Goal: Transaction & Acquisition: Purchase product/service

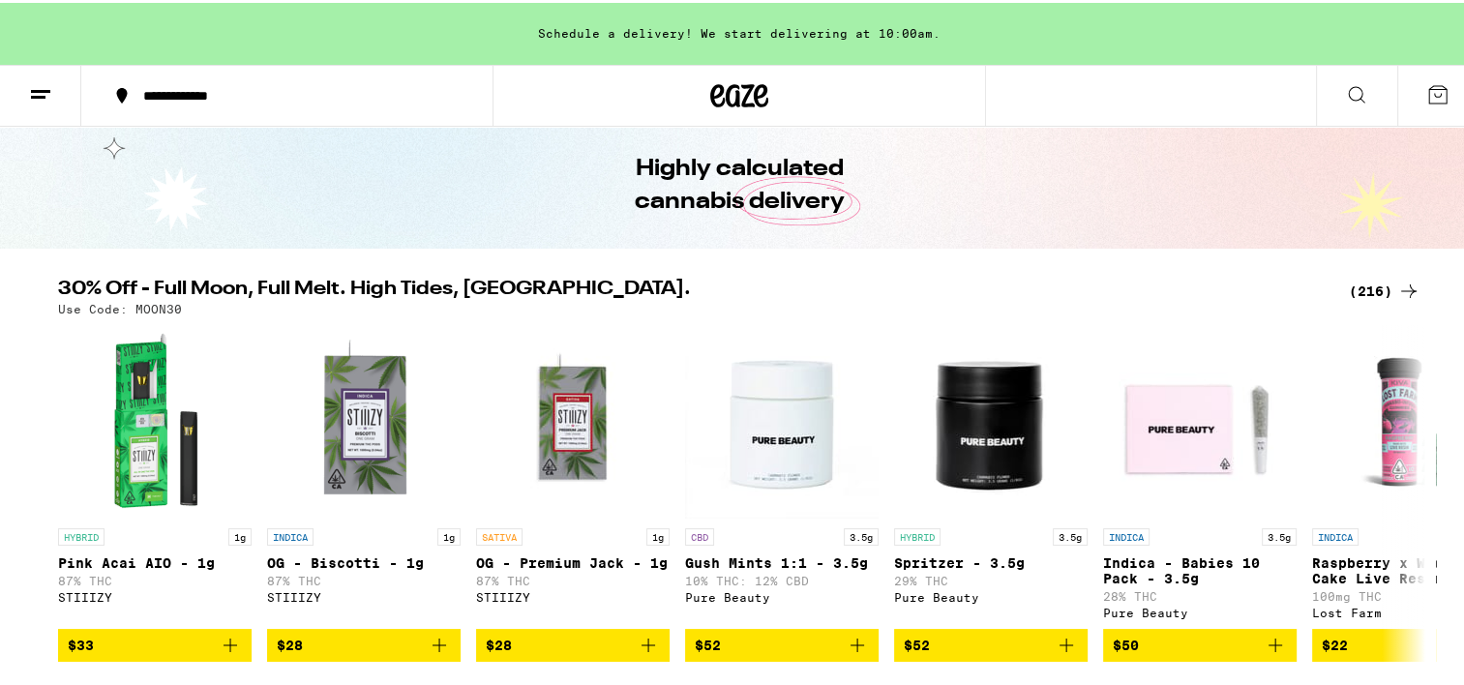
scroll to position [97, 0]
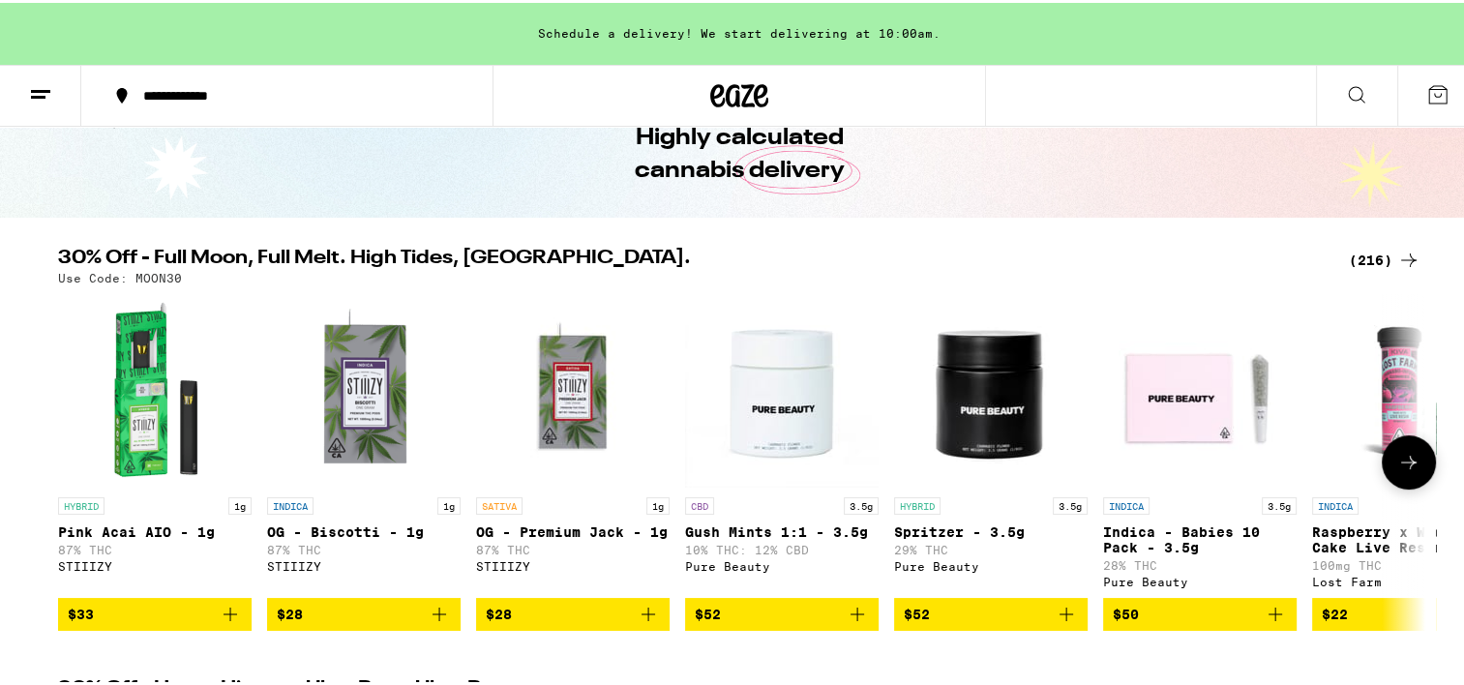
click at [640, 615] on icon "Add to bag" at bounding box center [648, 611] width 23 height 23
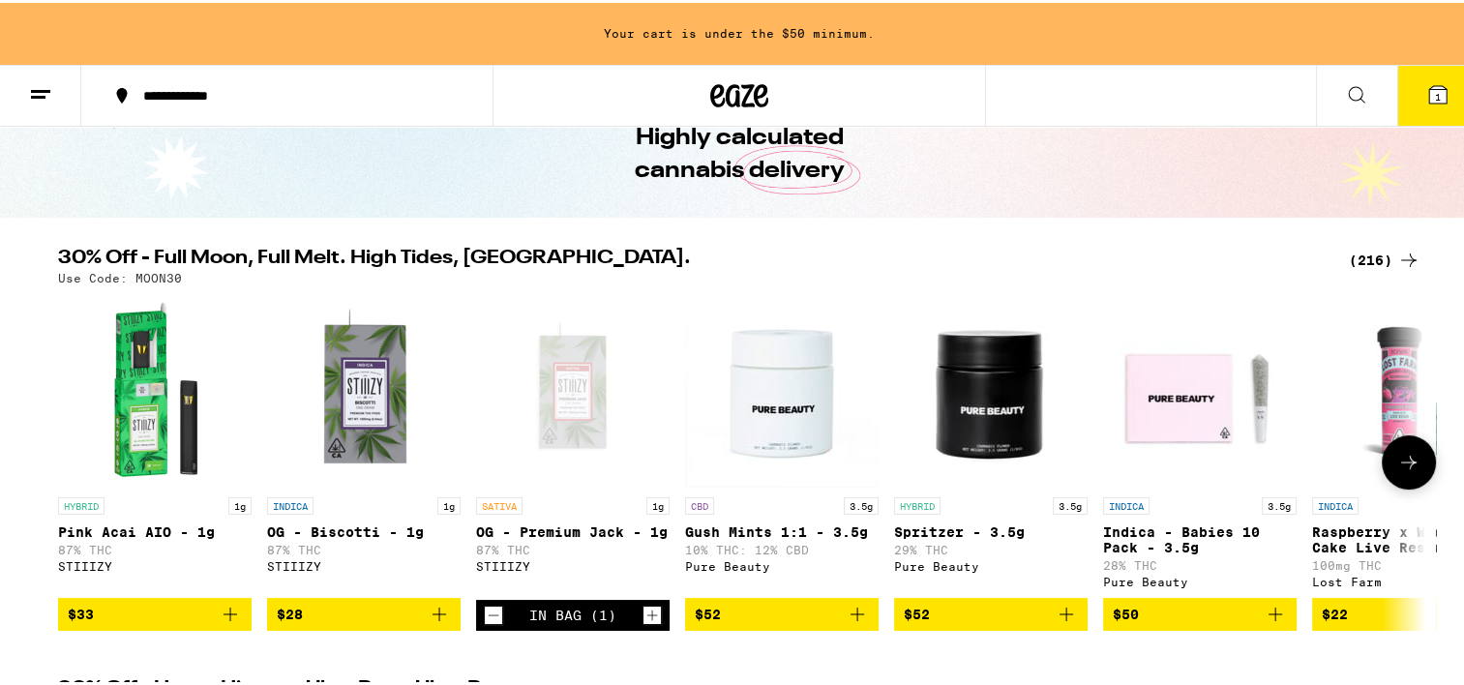
click at [643, 615] on icon "Increment" at bounding box center [651, 612] width 17 height 23
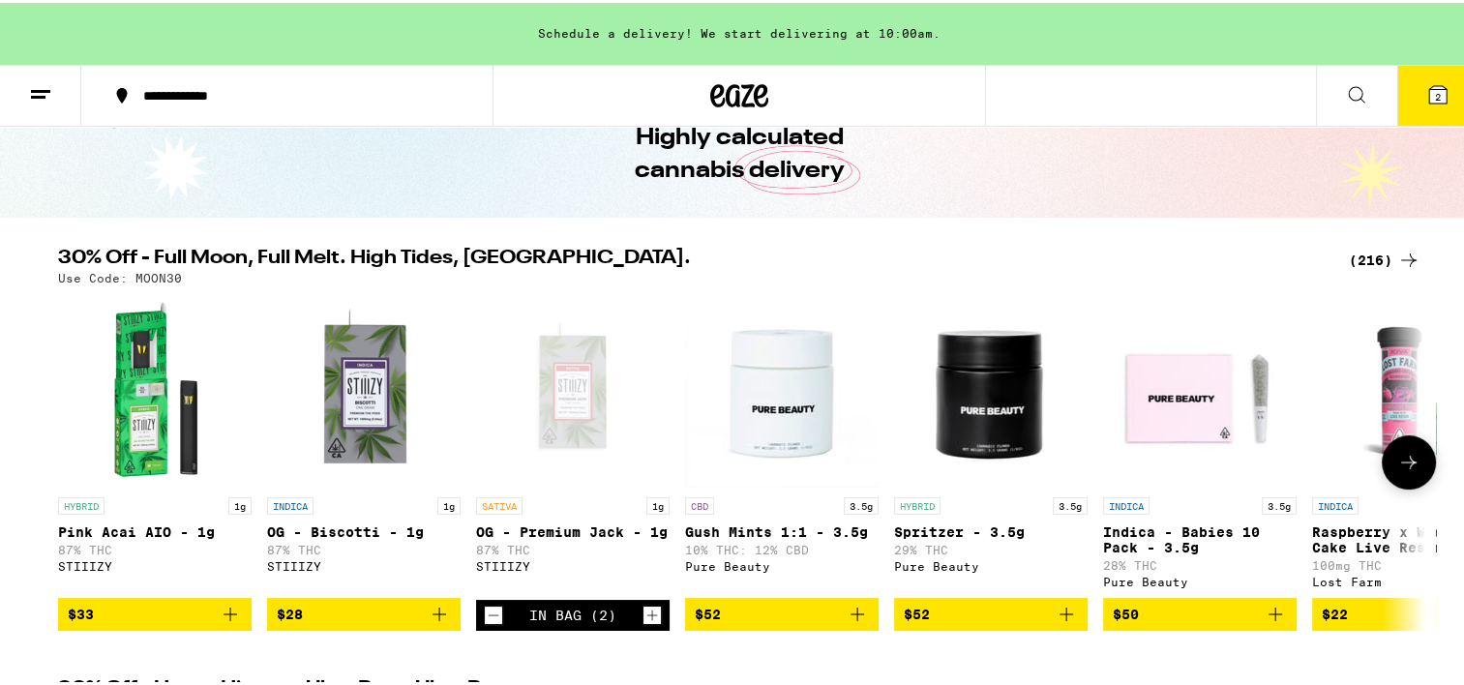
click at [1397, 464] on icon at bounding box center [1408, 459] width 23 height 23
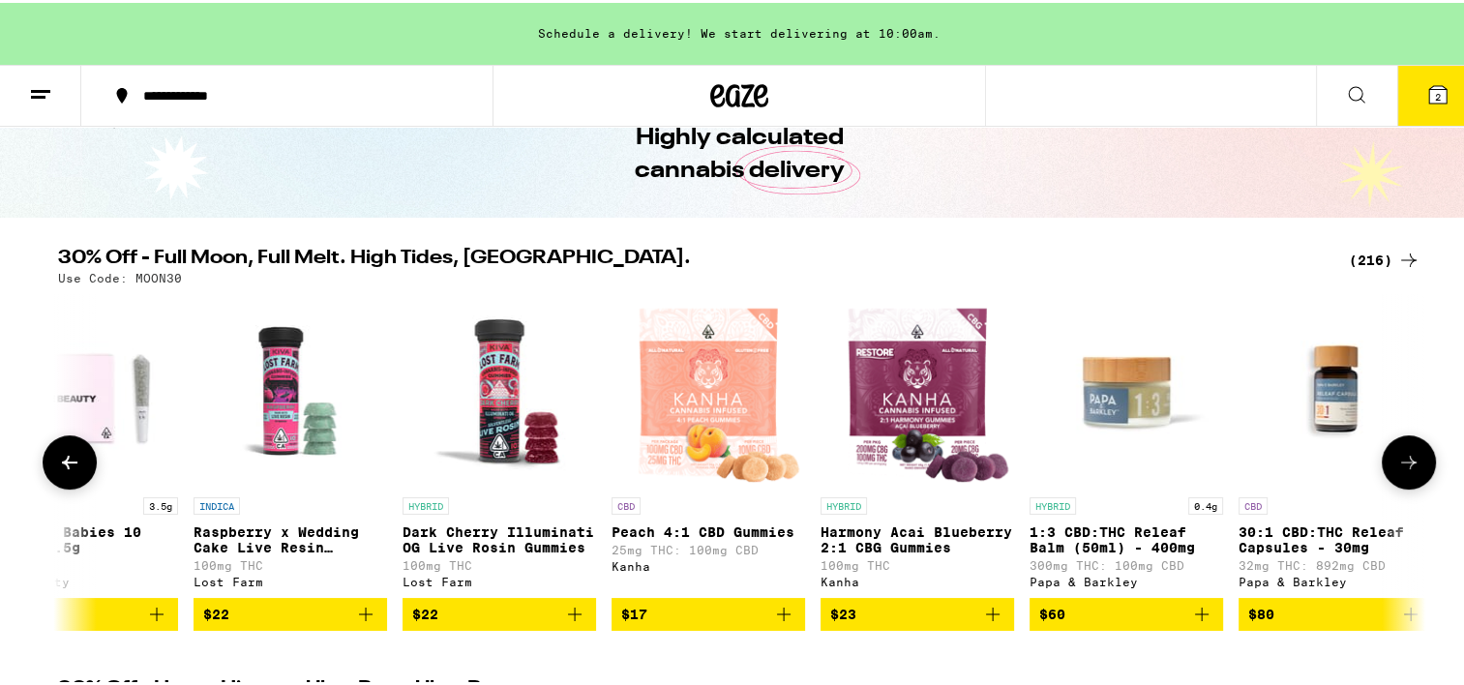
scroll to position [0, 1151]
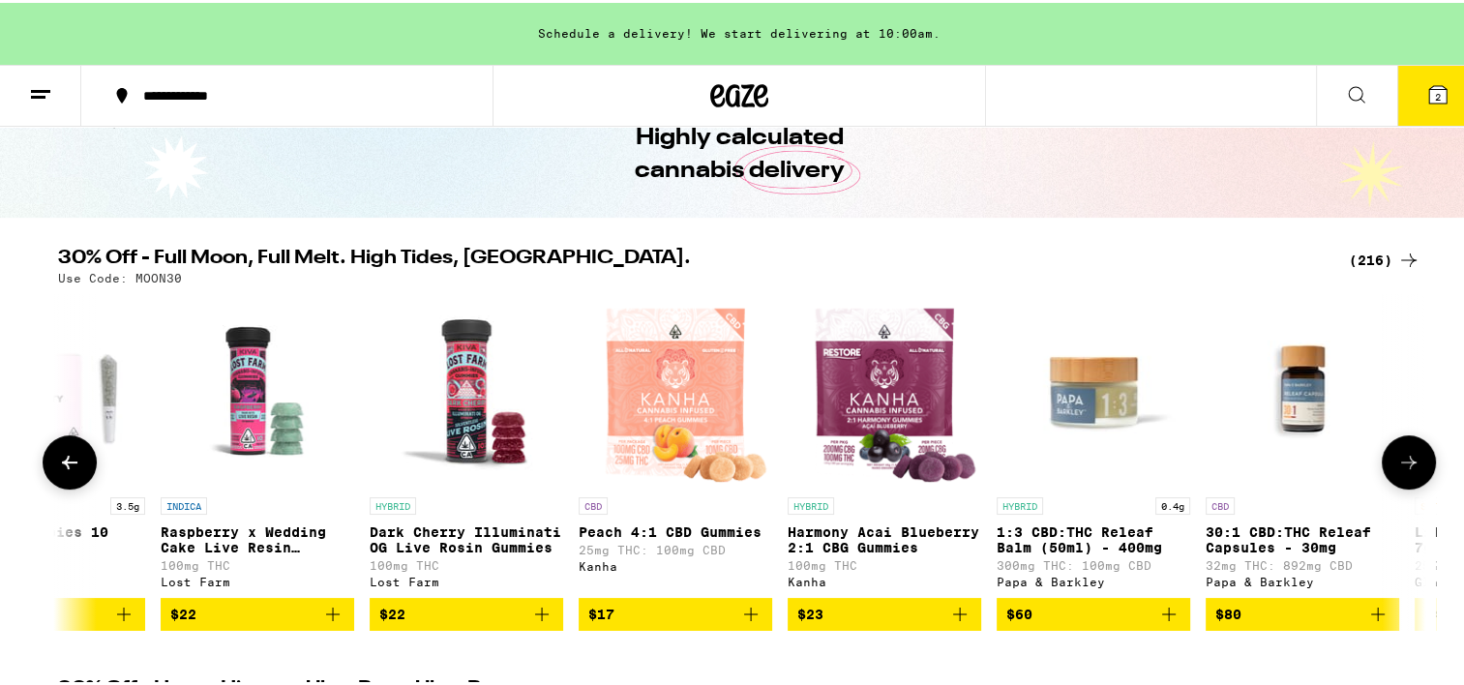
click at [1397, 464] on icon at bounding box center [1408, 459] width 23 height 23
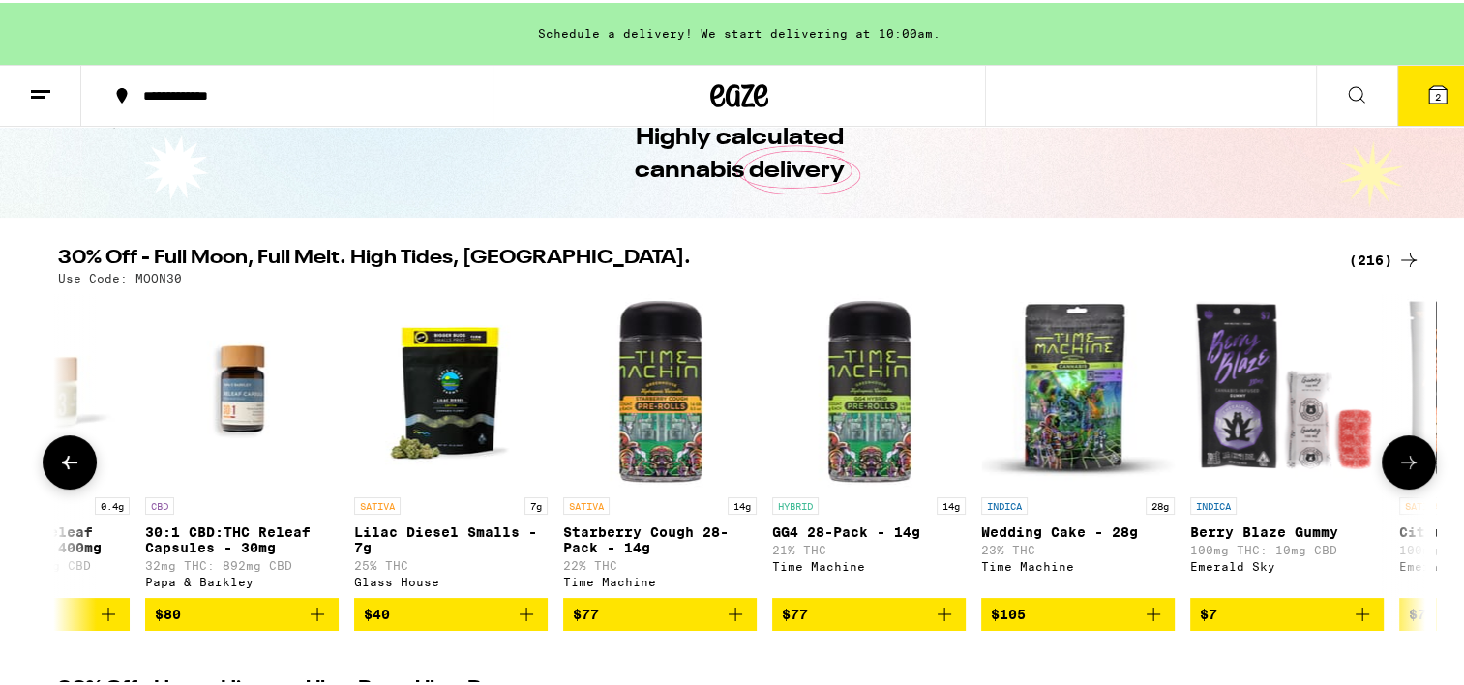
scroll to position [0, 2303]
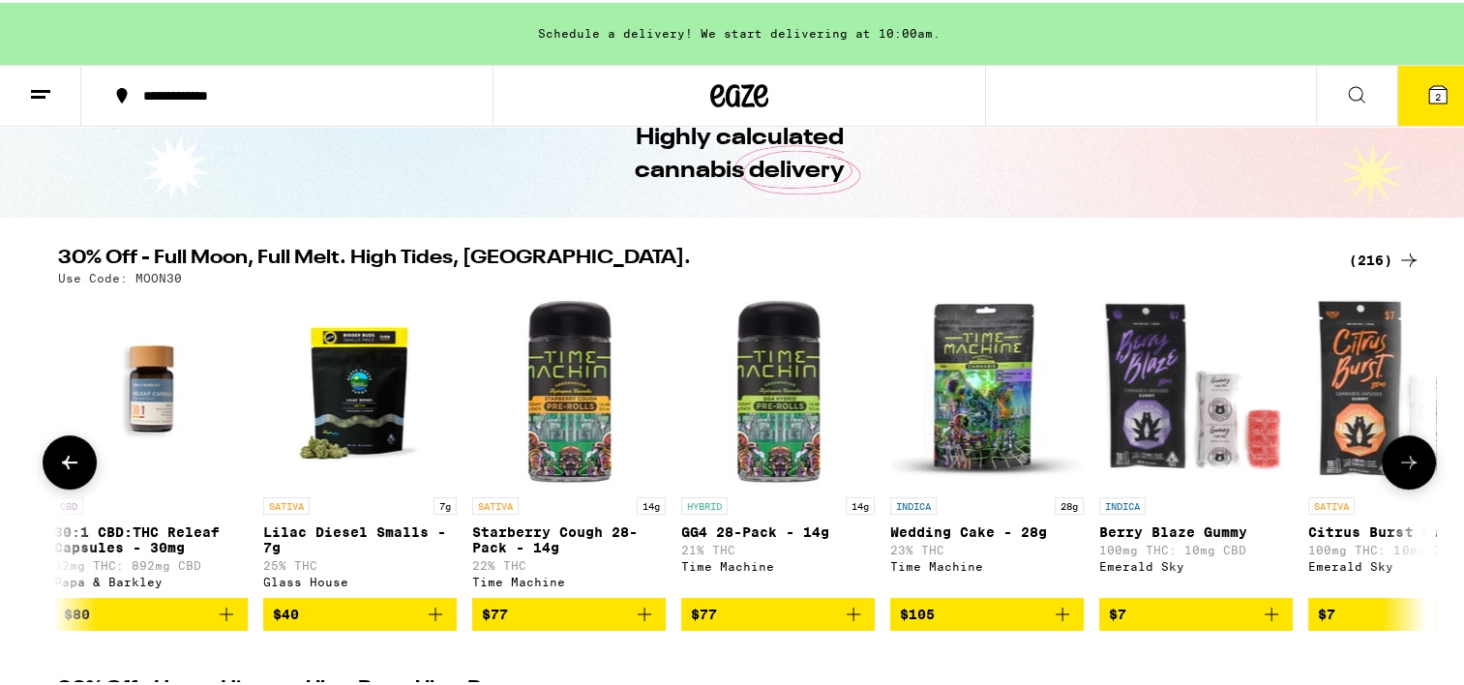
click at [1397, 464] on icon at bounding box center [1408, 459] width 23 height 23
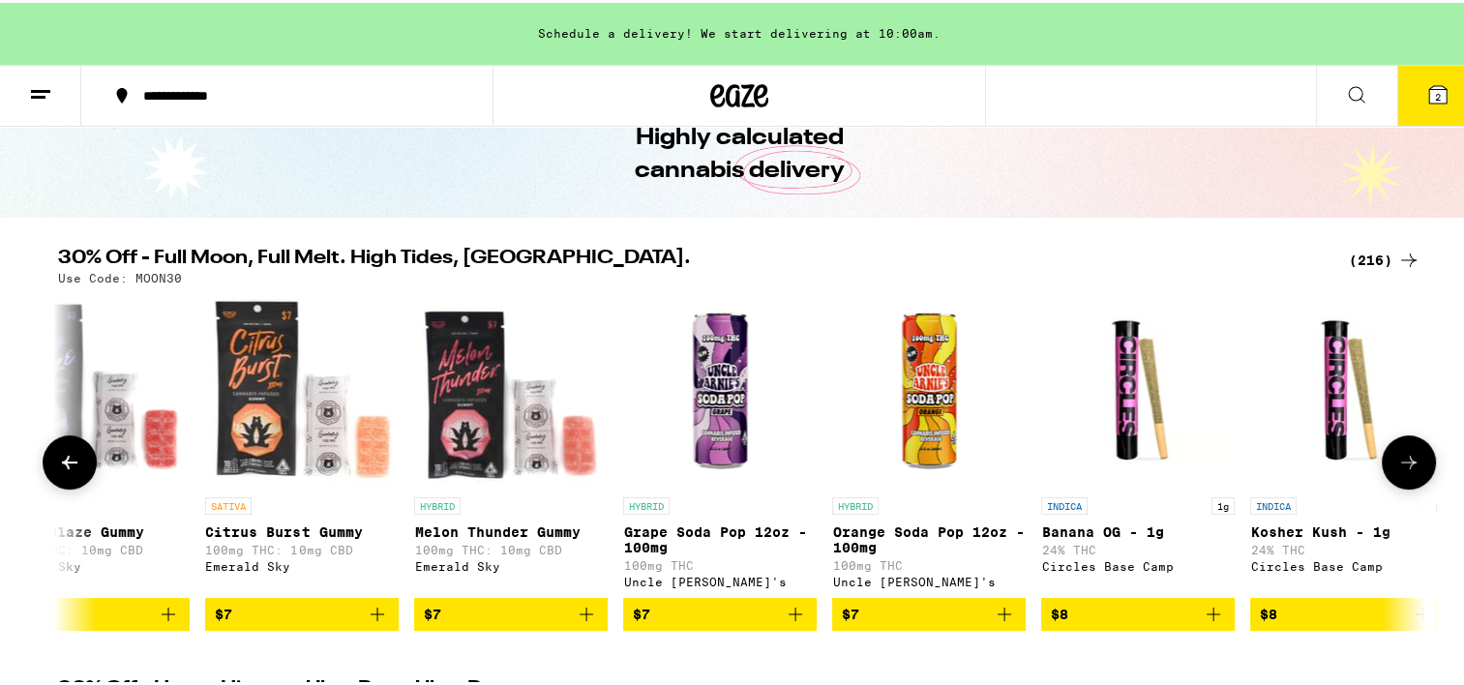
scroll to position [0, 3455]
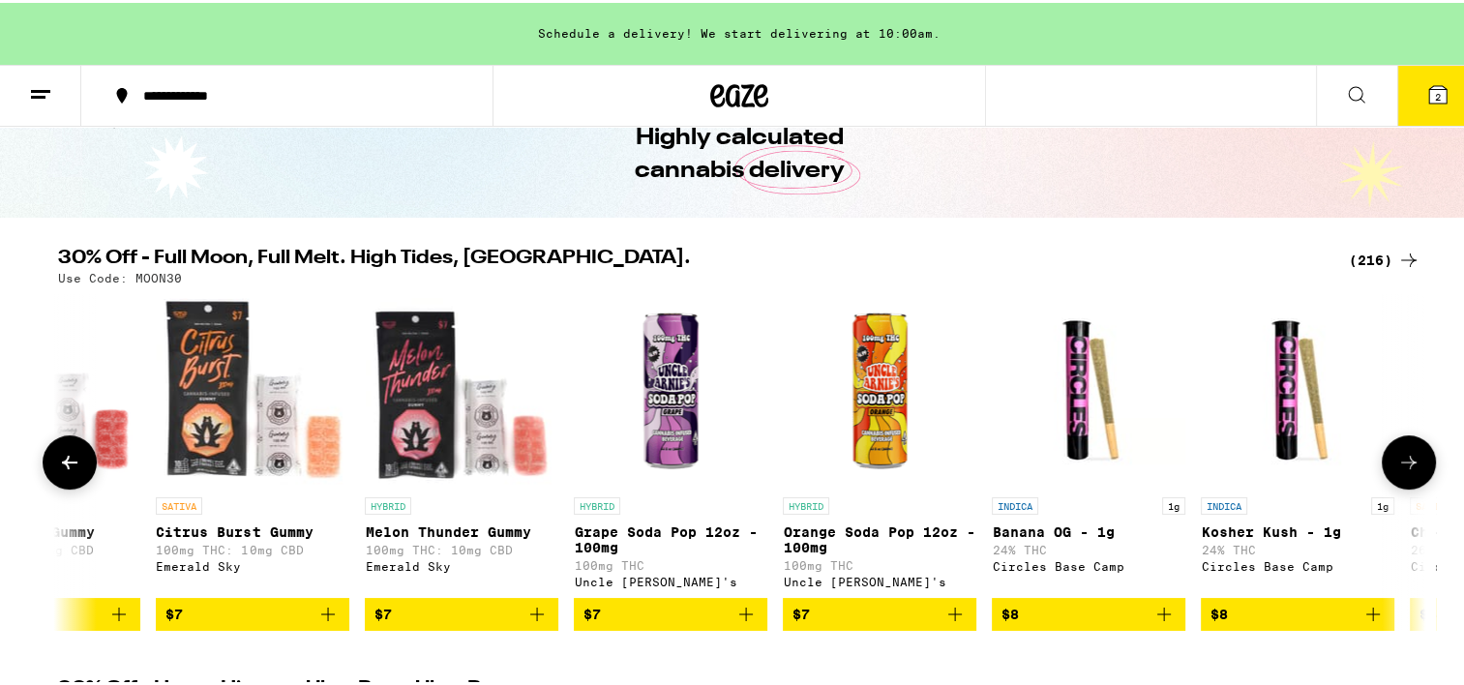
click at [1397, 464] on icon at bounding box center [1408, 459] width 23 height 23
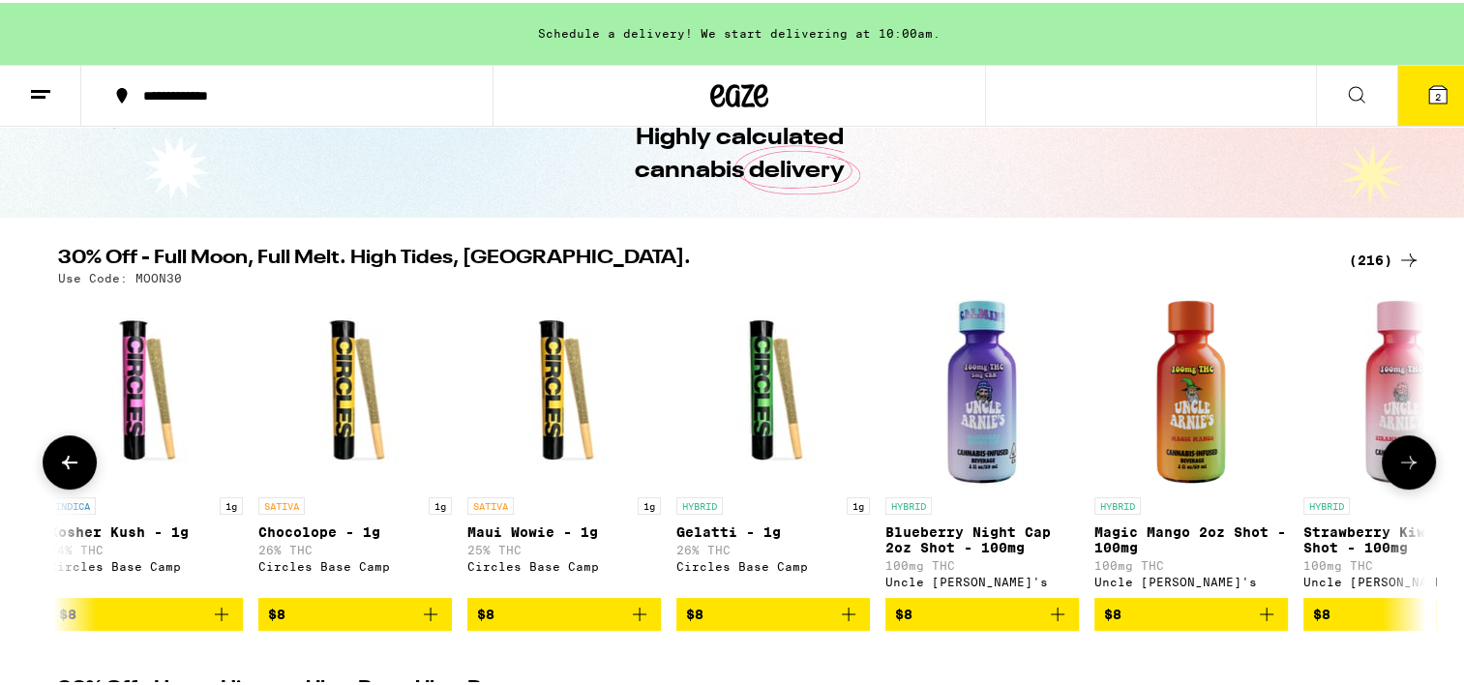
click at [1397, 464] on icon at bounding box center [1408, 459] width 23 height 23
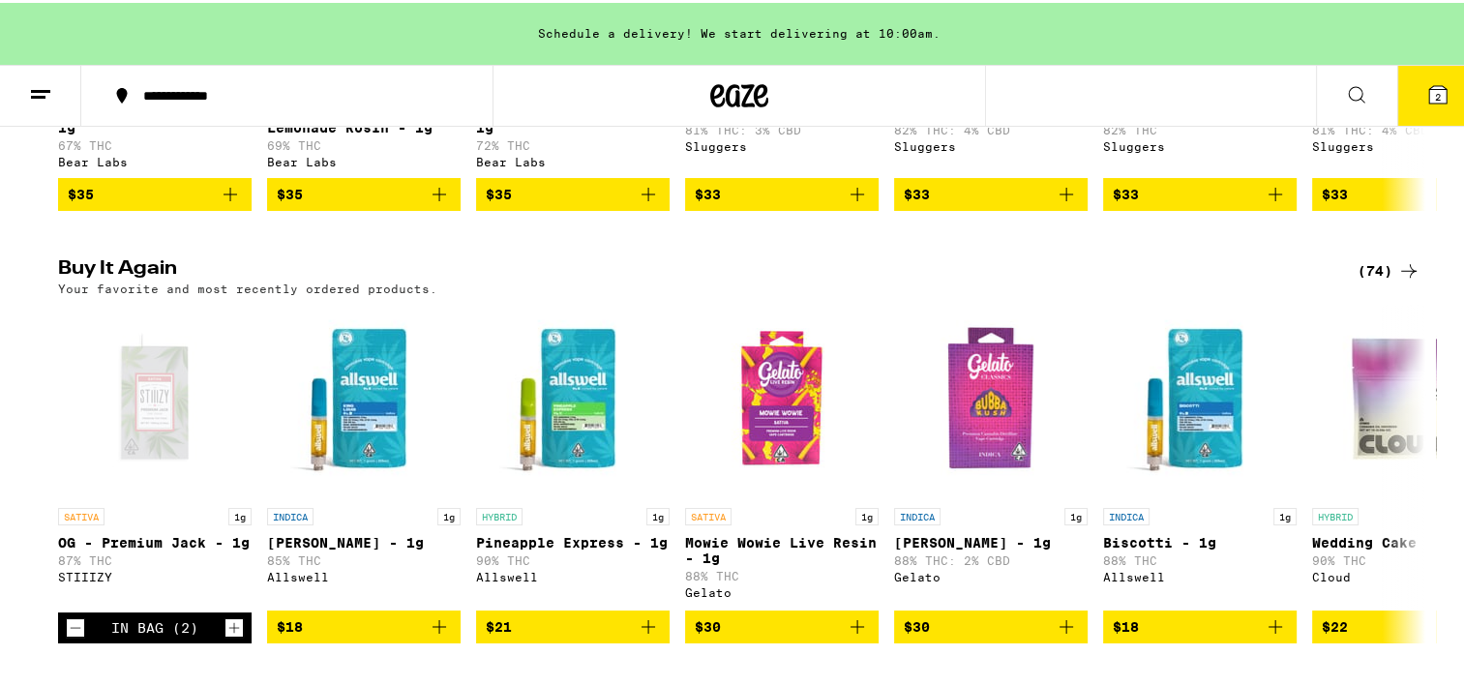
scroll to position [1935, 0]
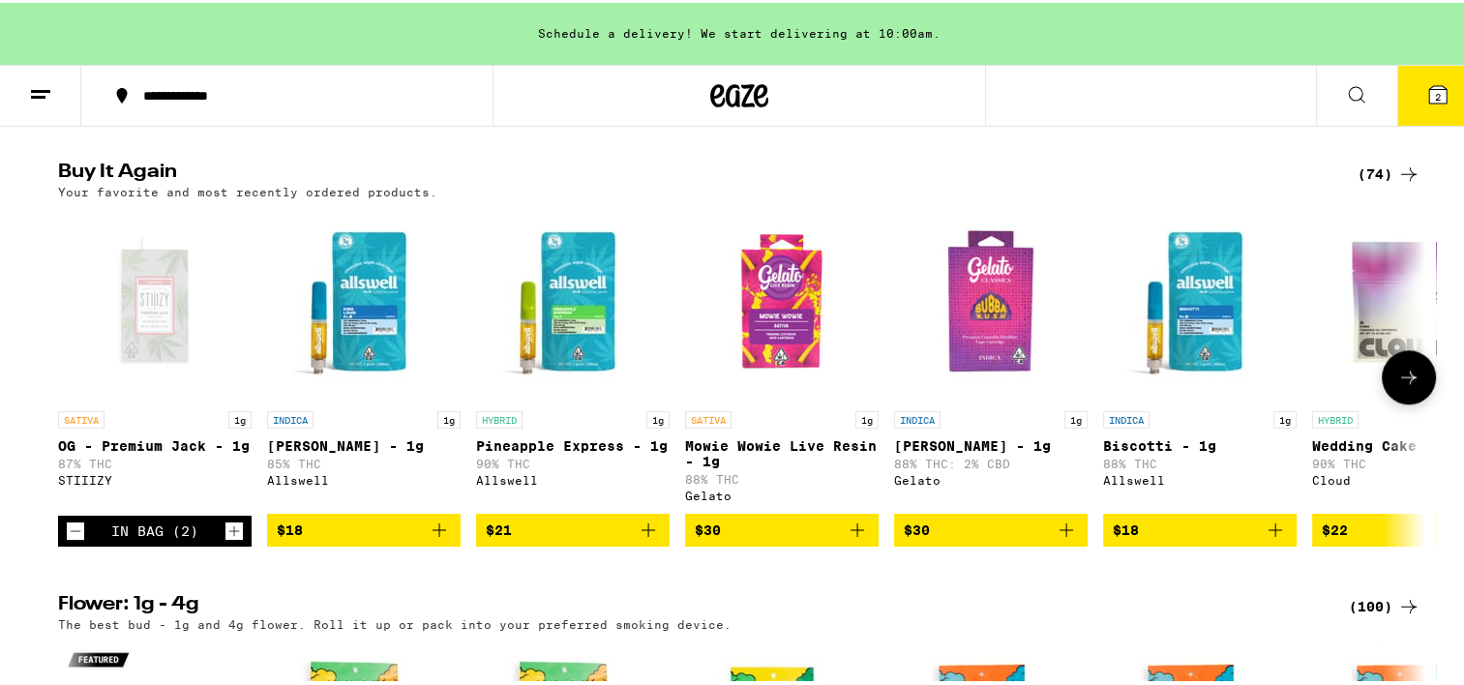
click at [1397, 386] on icon at bounding box center [1408, 374] width 23 height 23
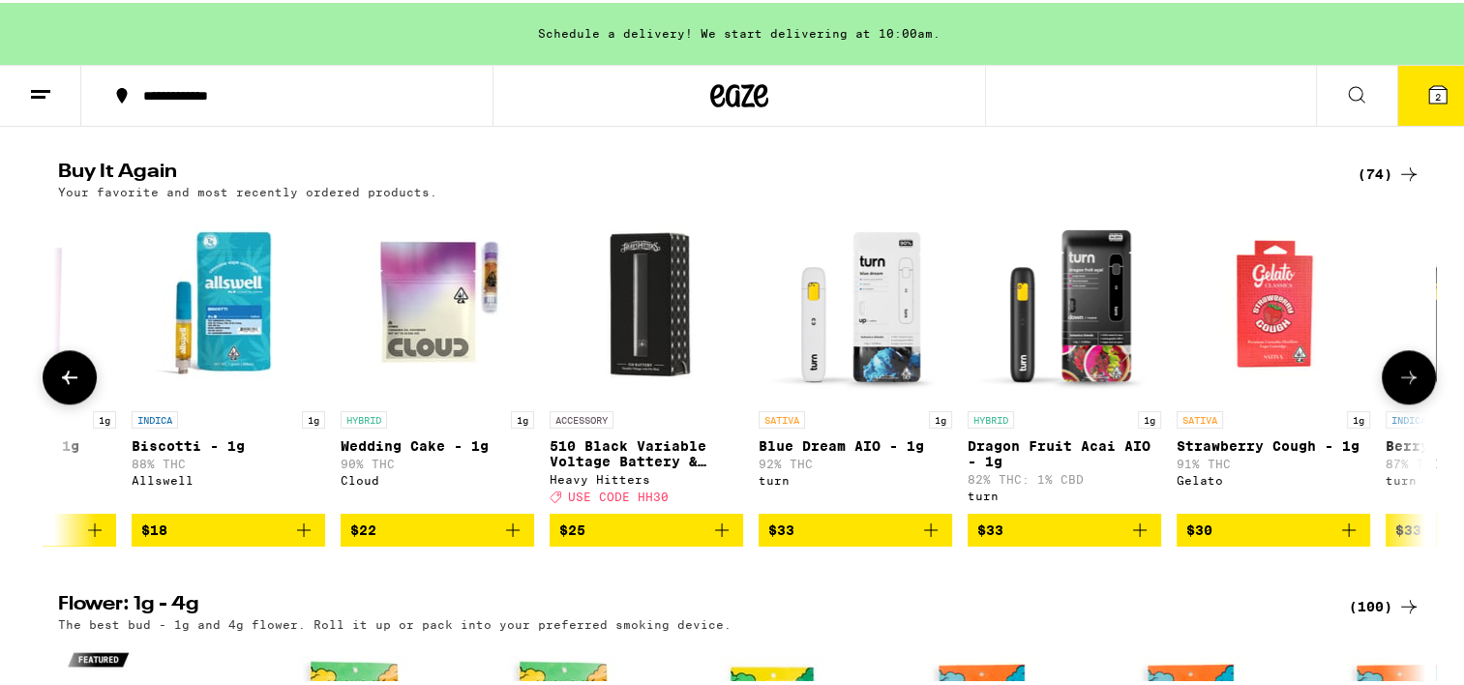
scroll to position [0, 1151]
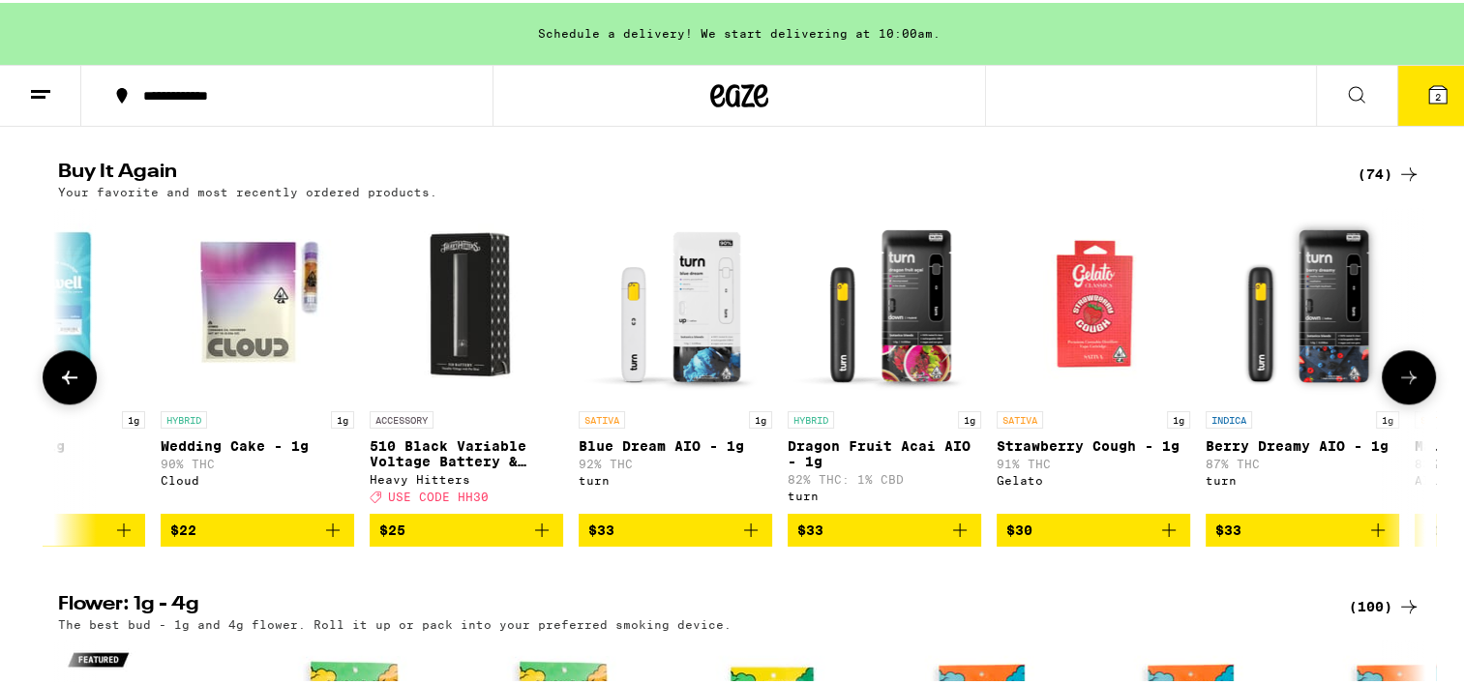
click at [1397, 386] on icon at bounding box center [1408, 374] width 23 height 23
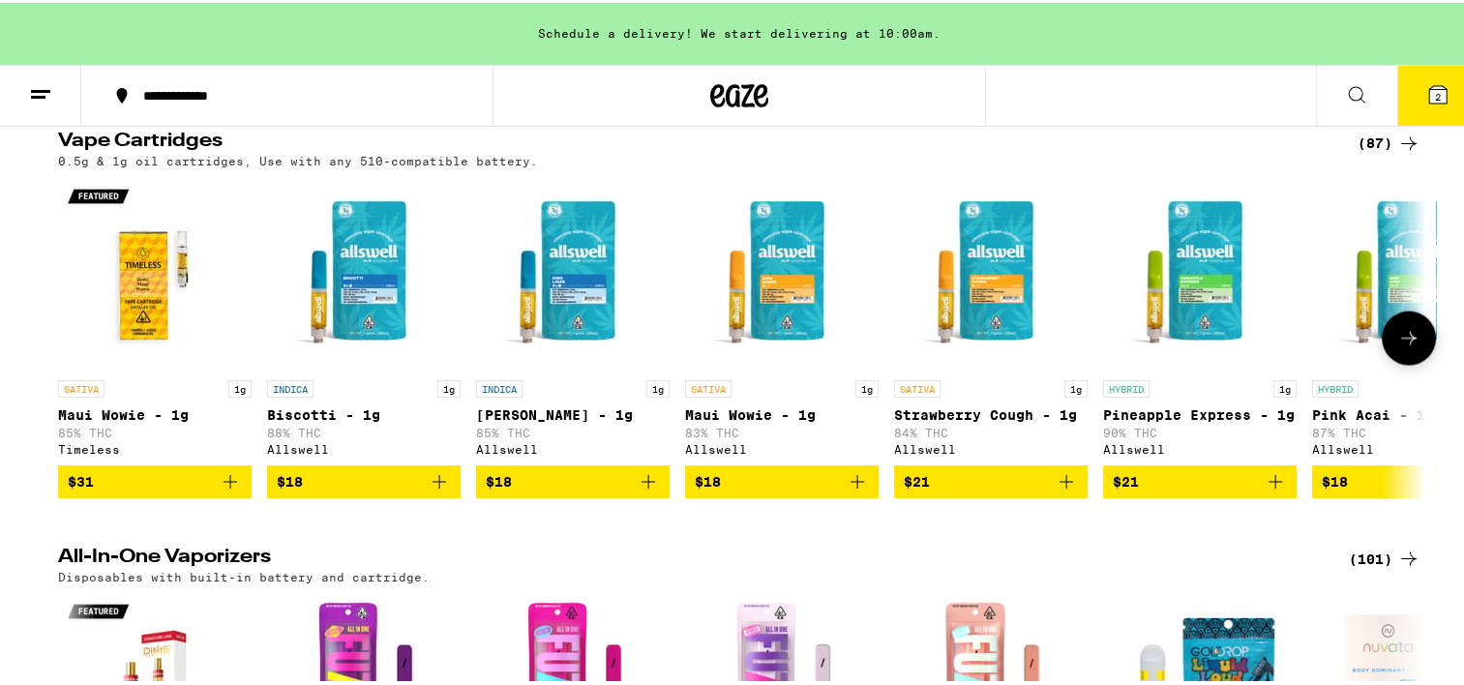
scroll to position [3483, 0]
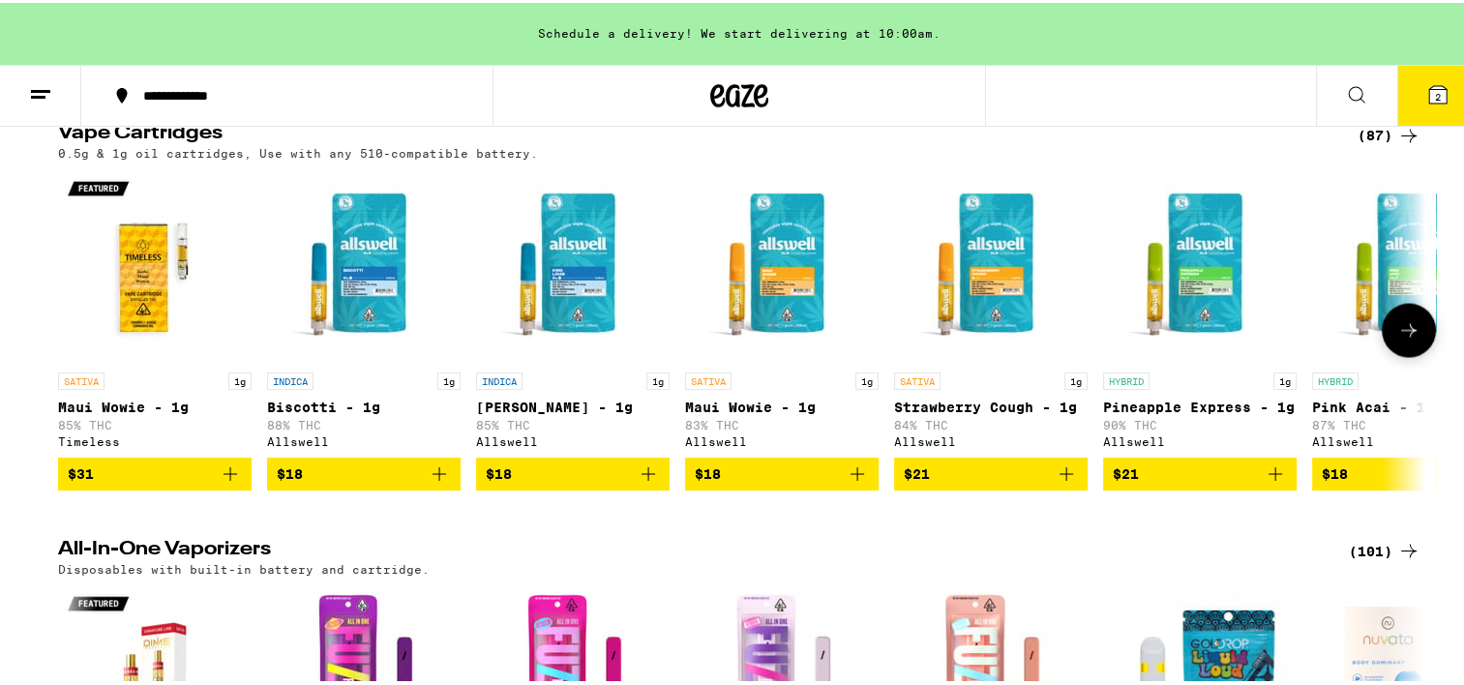
click at [1383, 354] on button at bounding box center [1409, 327] width 54 height 54
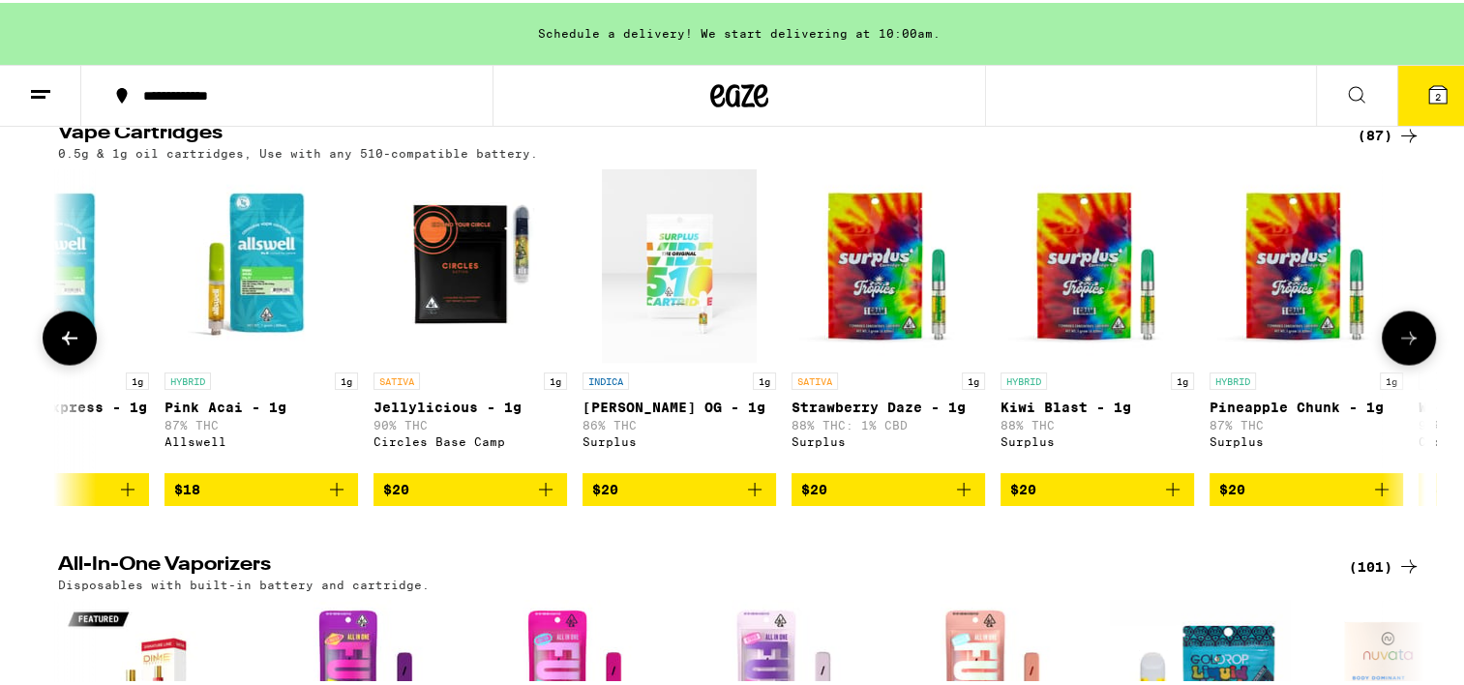
scroll to position [0, 1151]
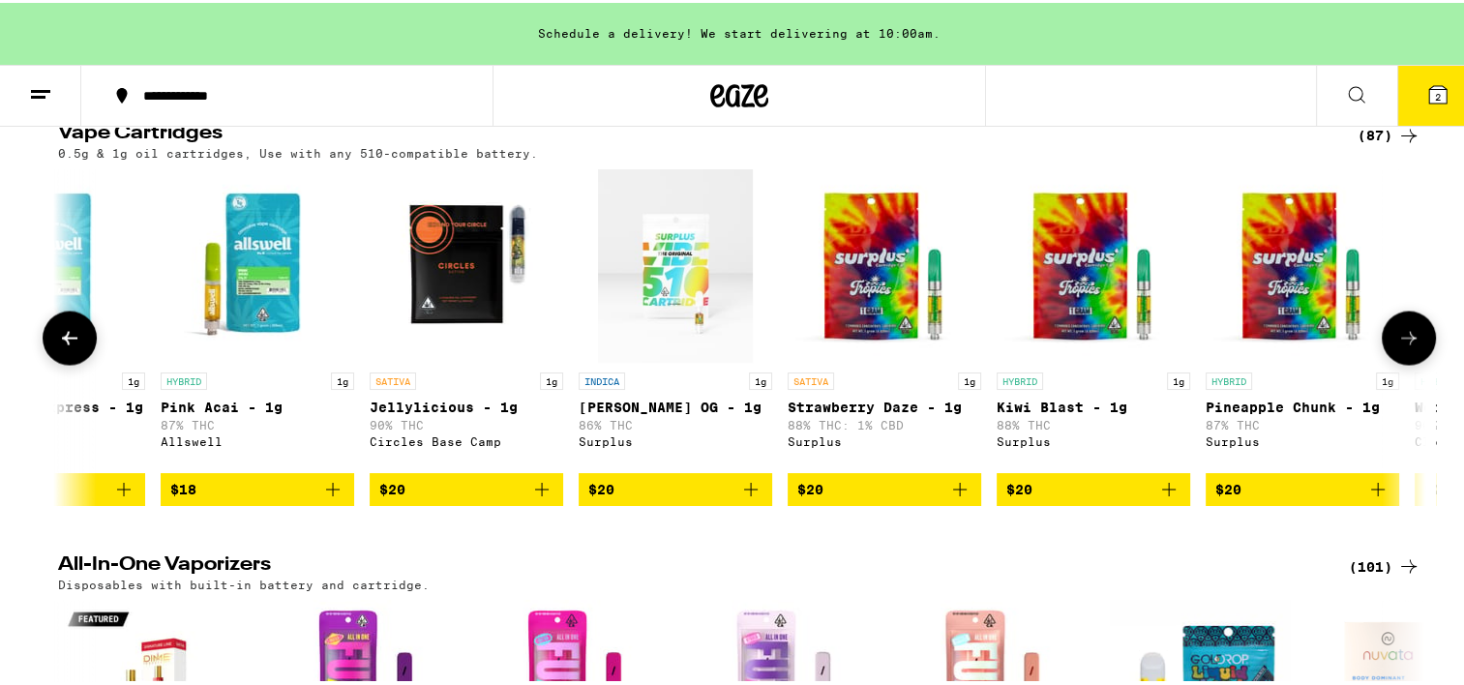
click at [1382, 362] on button at bounding box center [1409, 335] width 54 height 54
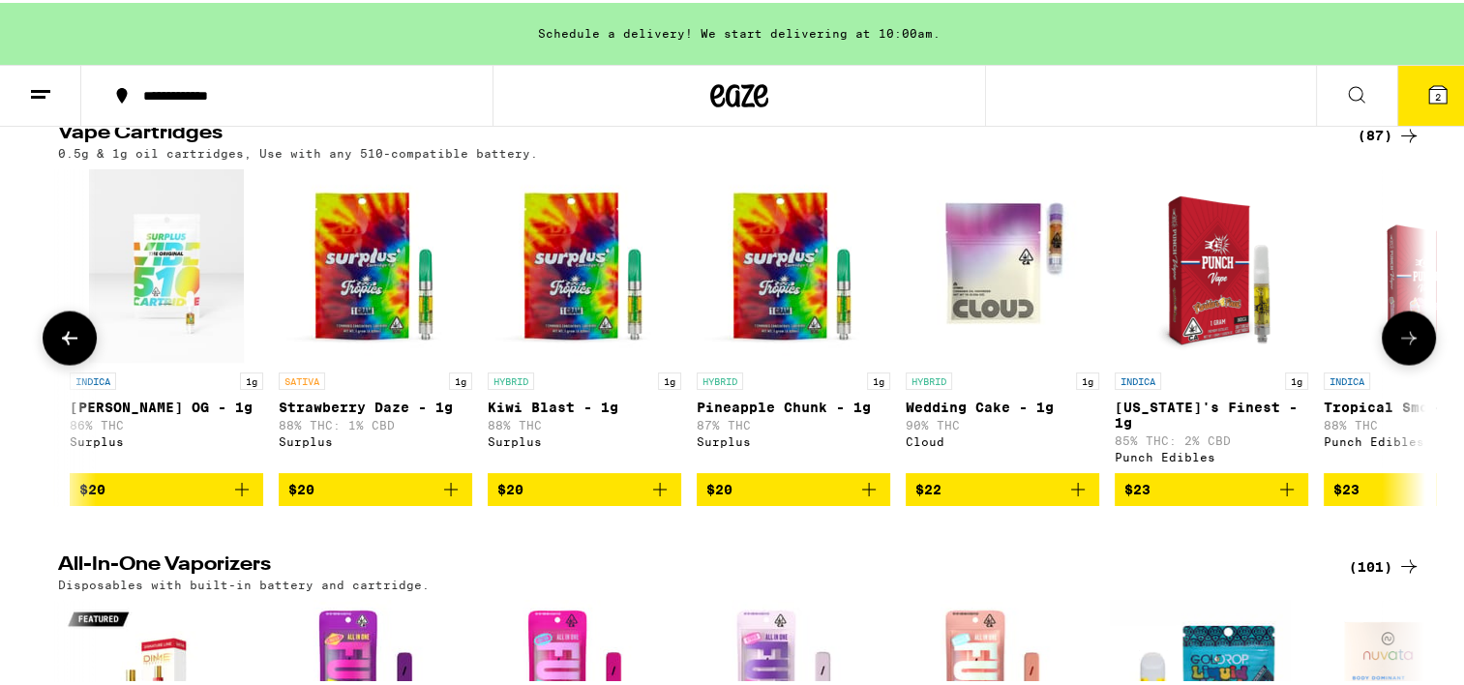
scroll to position [0, 2303]
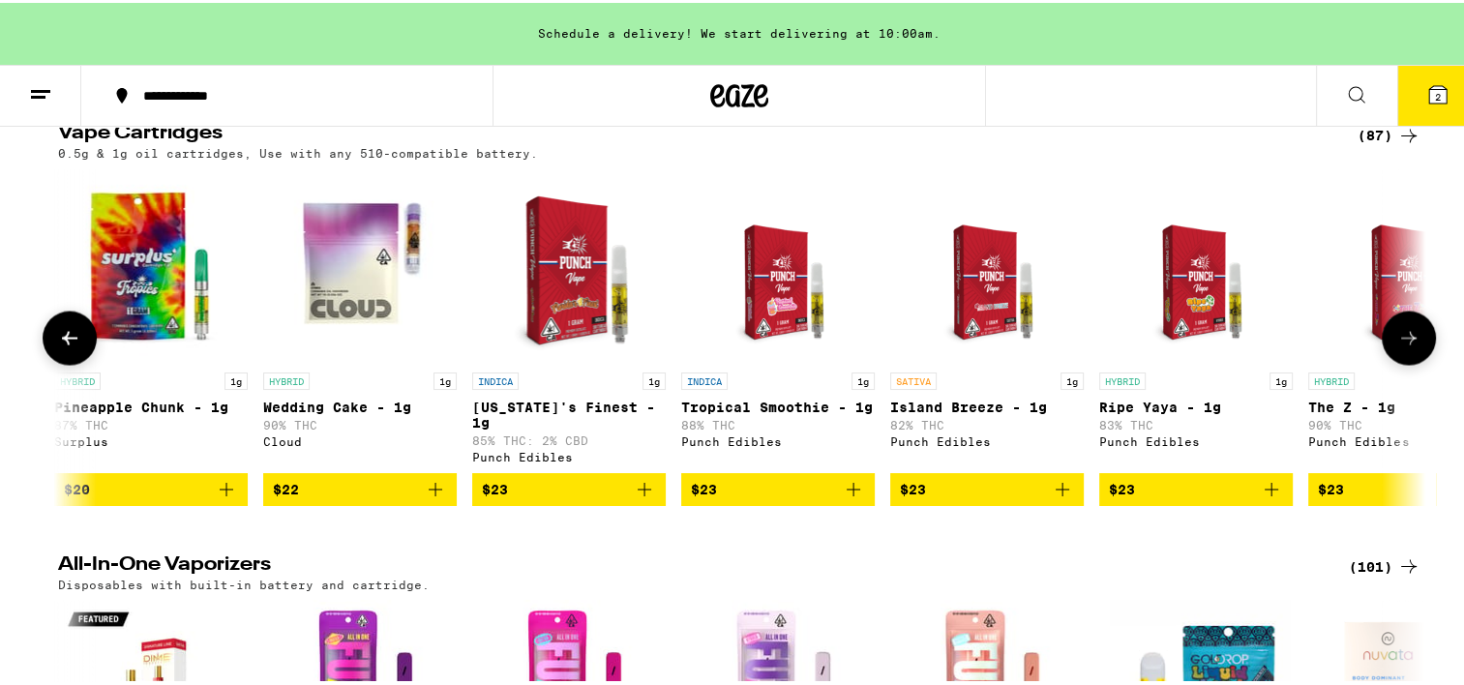
click at [847, 493] on icon "Add to bag" at bounding box center [854, 487] width 14 height 14
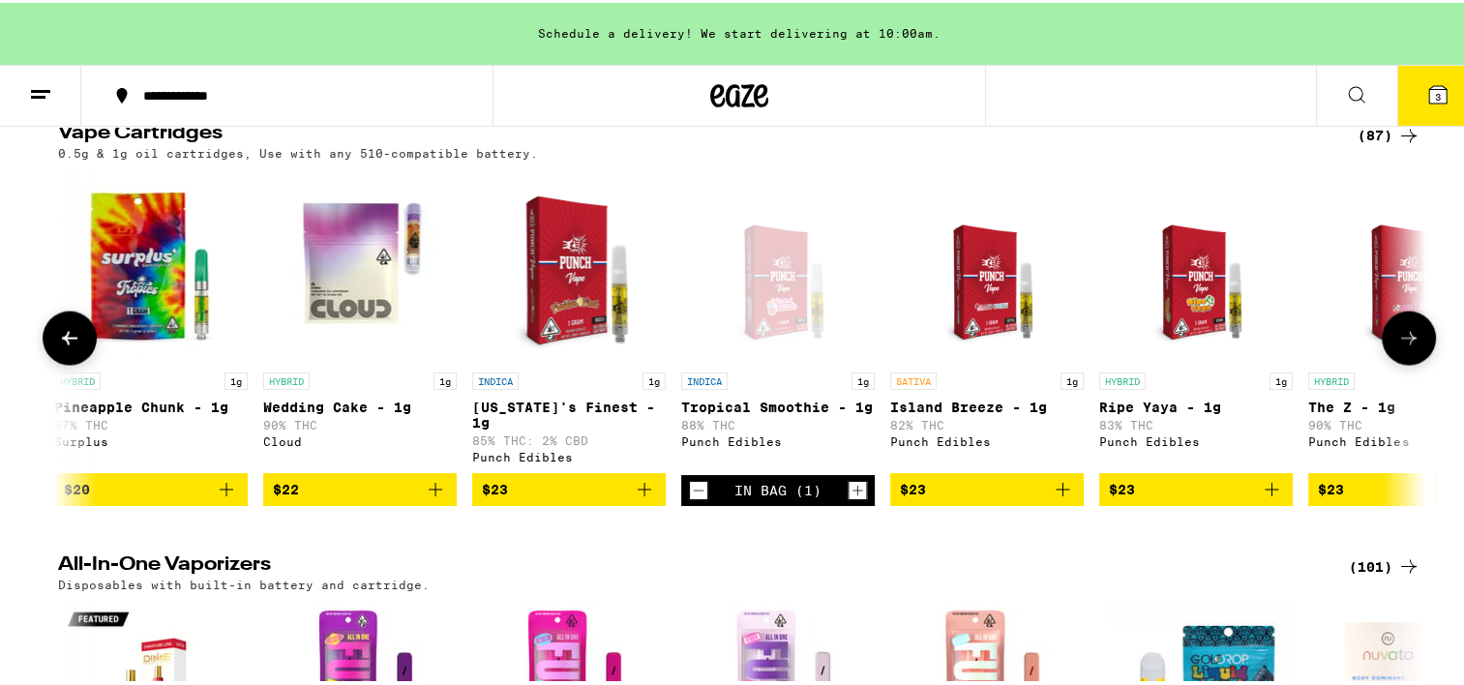
click at [848, 499] on icon "Increment" at bounding box center [856, 487] width 17 height 23
click at [1397, 346] on icon at bounding box center [1408, 334] width 23 height 23
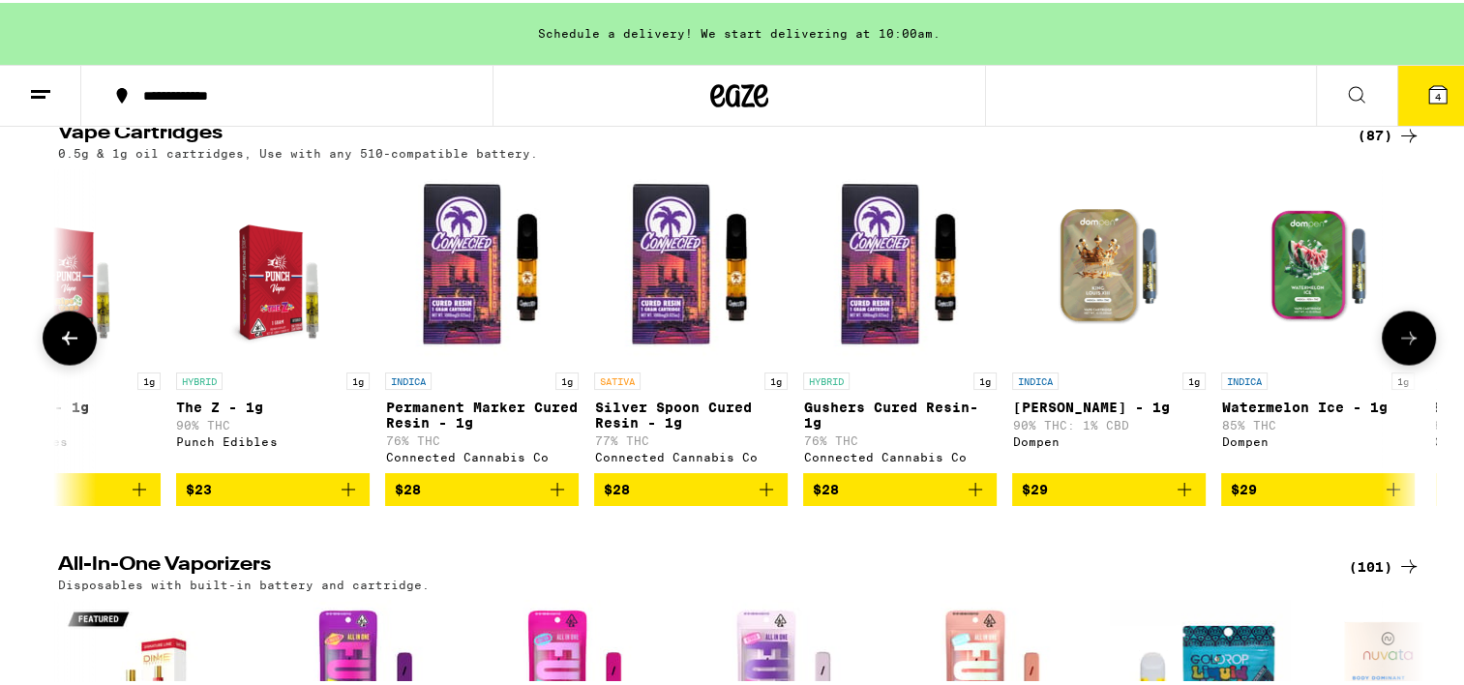
scroll to position [0, 3455]
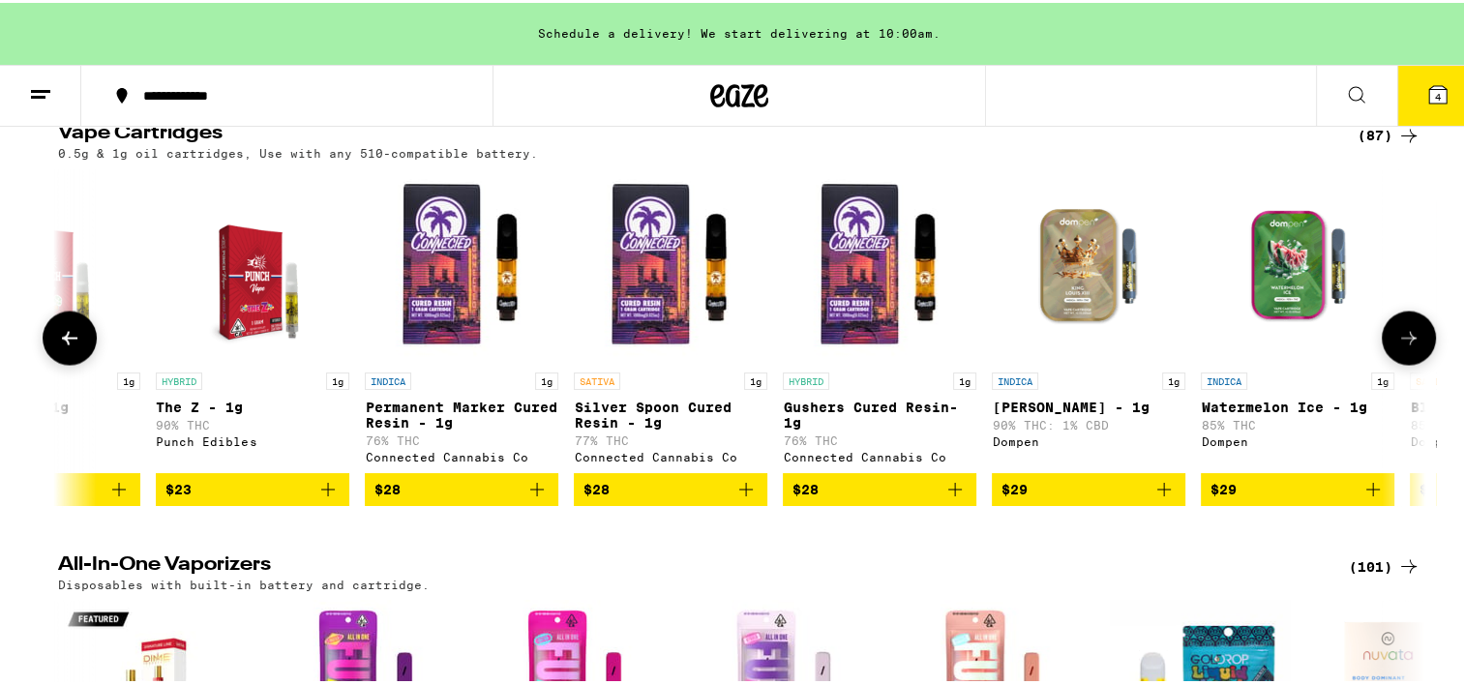
click at [1397, 346] on icon at bounding box center [1408, 334] width 23 height 23
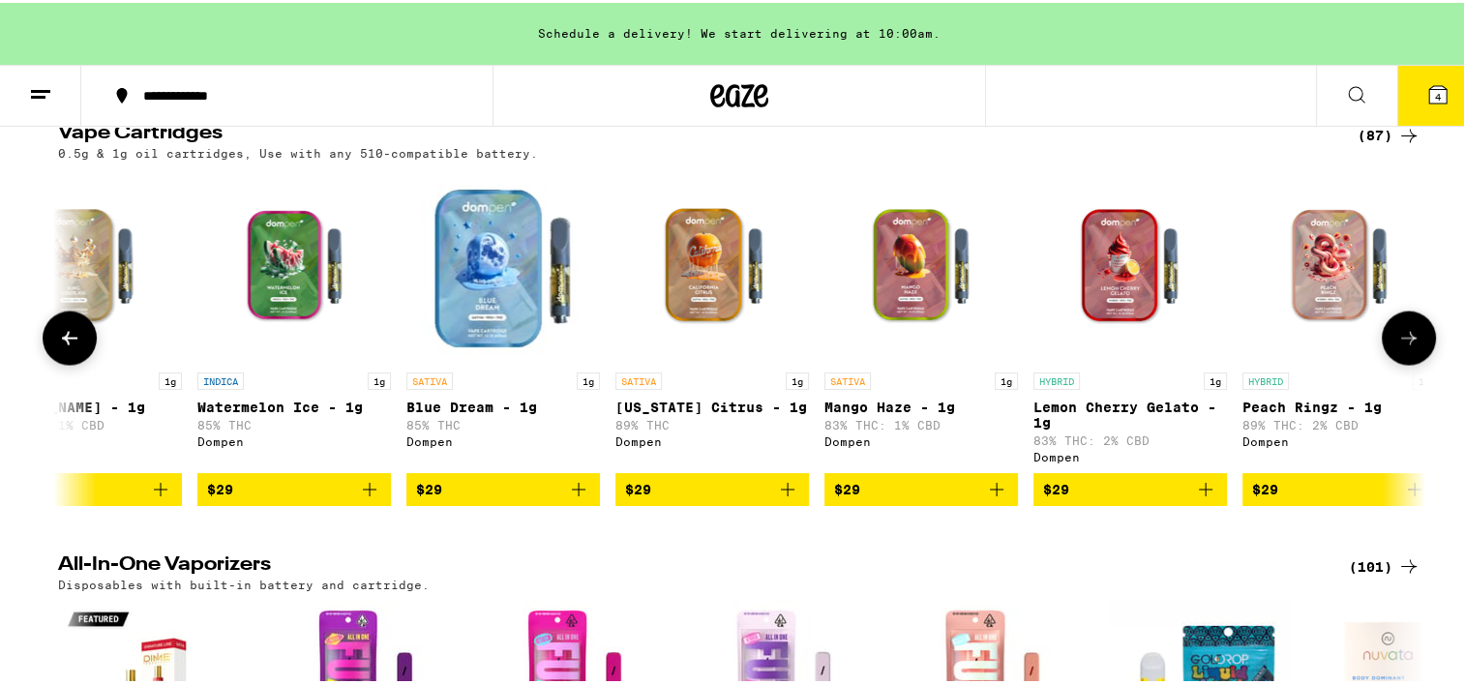
scroll to position [0, 4606]
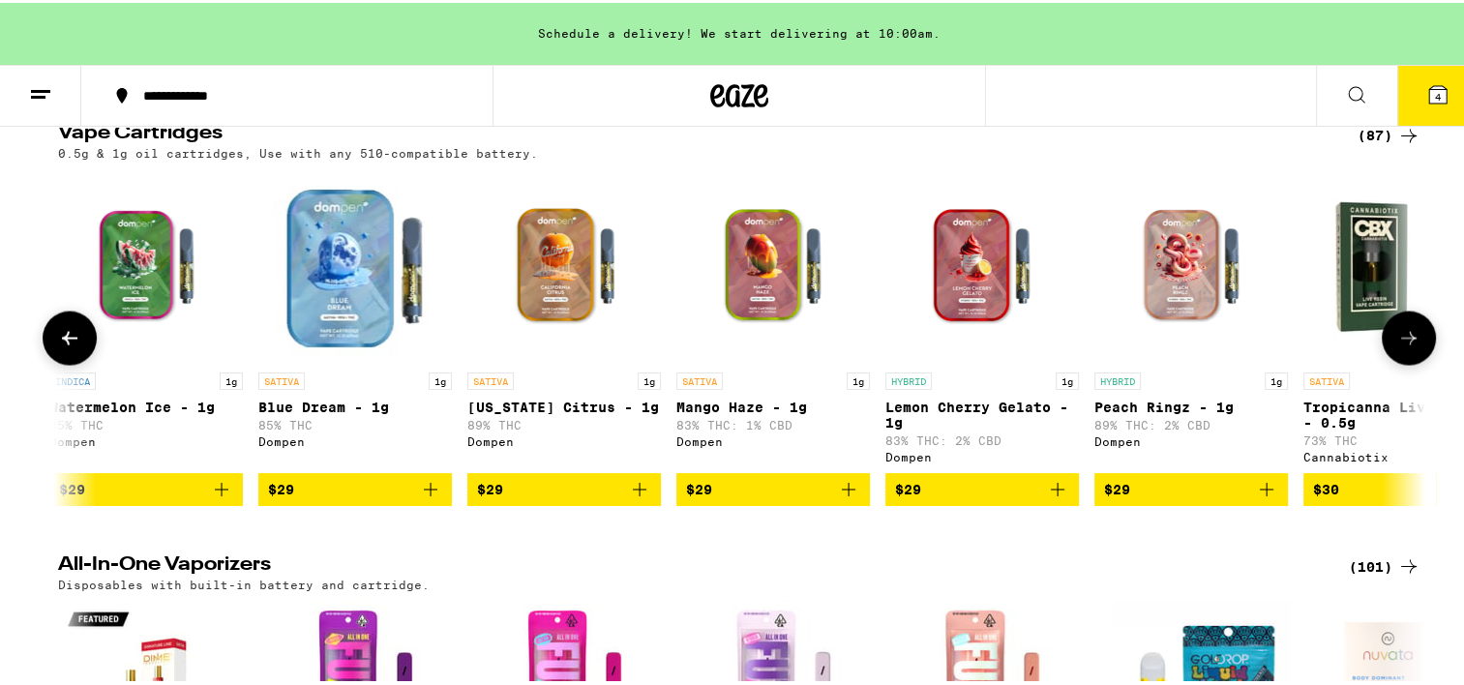
click at [1397, 346] on icon at bounding box center [1408, 334] width 23 height 23
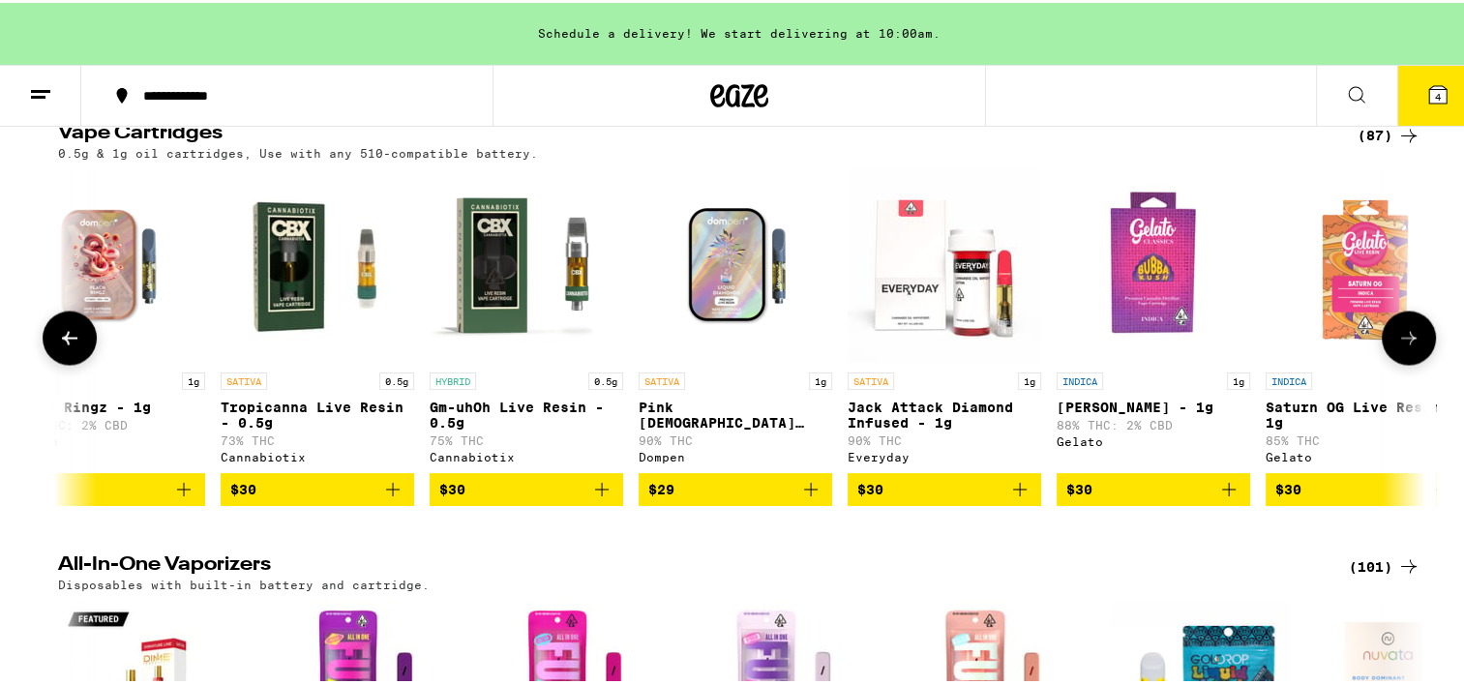
scroll to position [0, 5758]
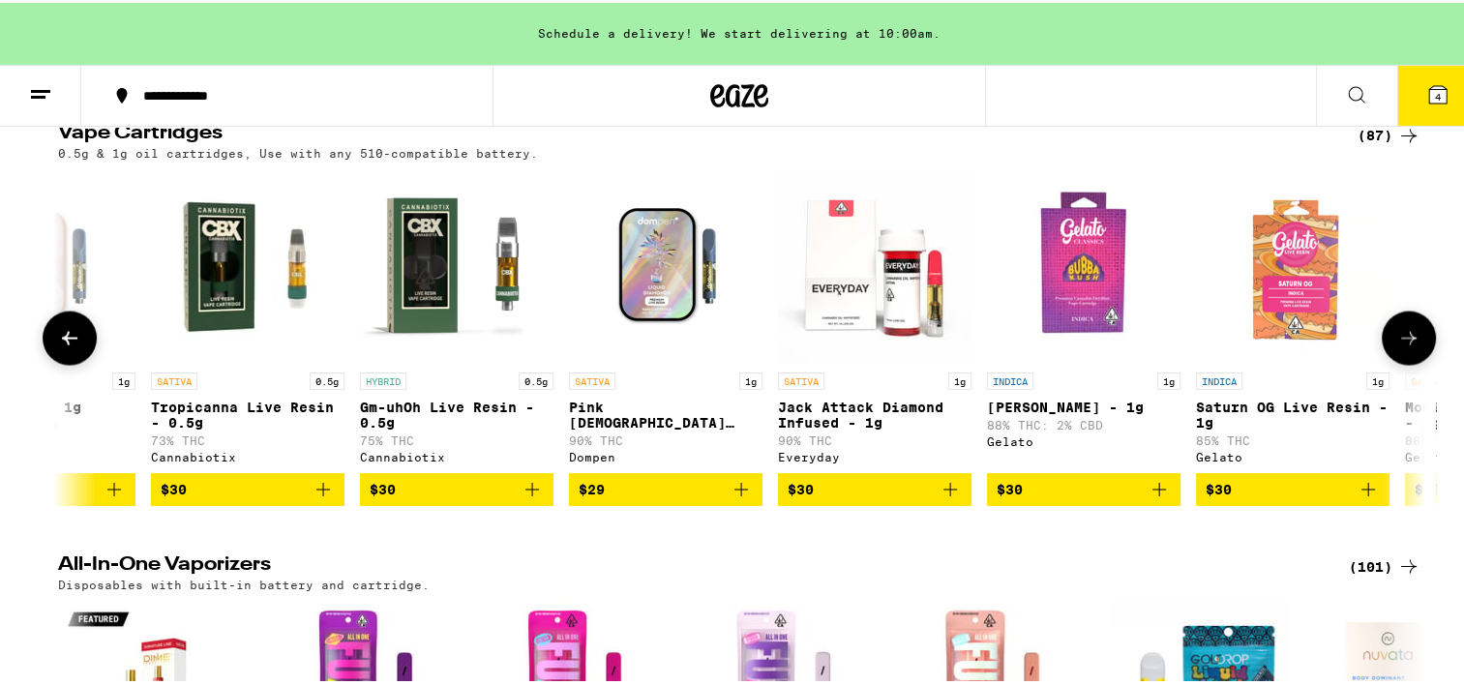
click at [1397, 346] on icon at bounding box center [1408, 334] width 23 height 23
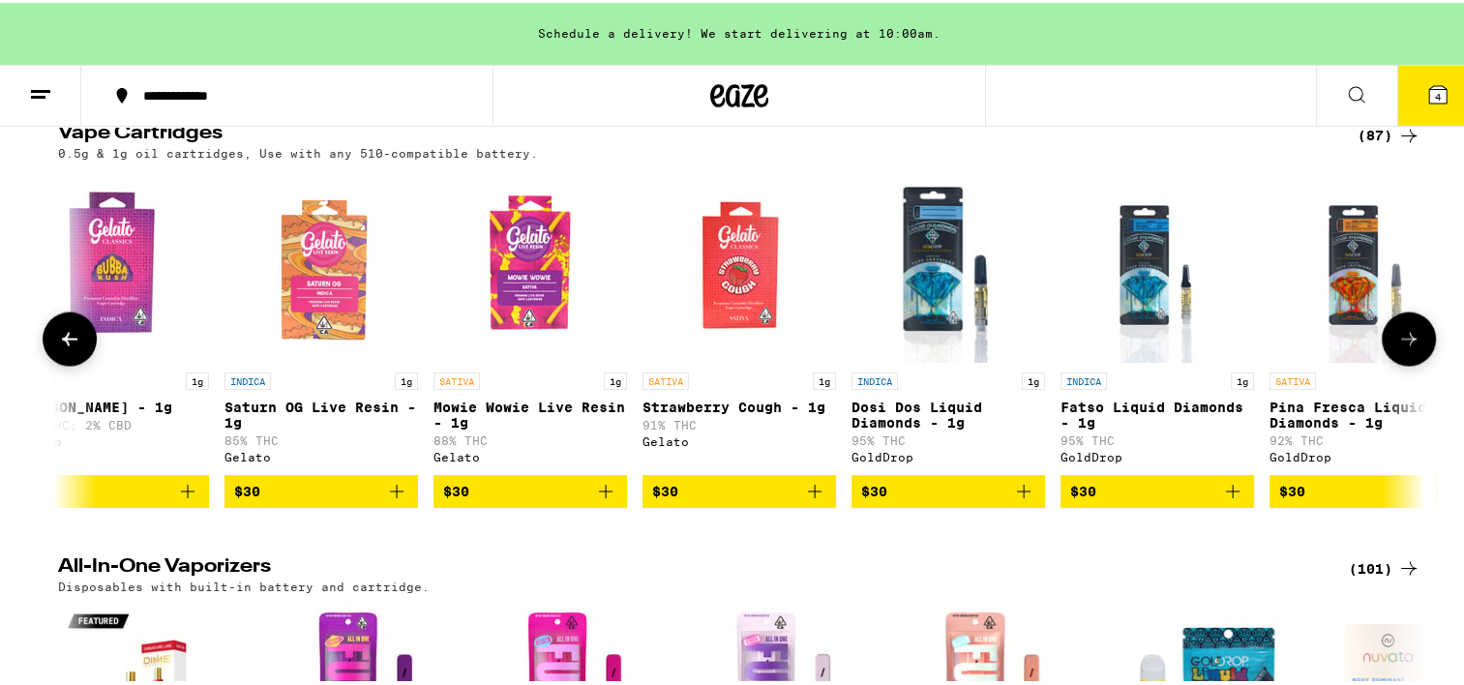
scroll to position [0, 6910]
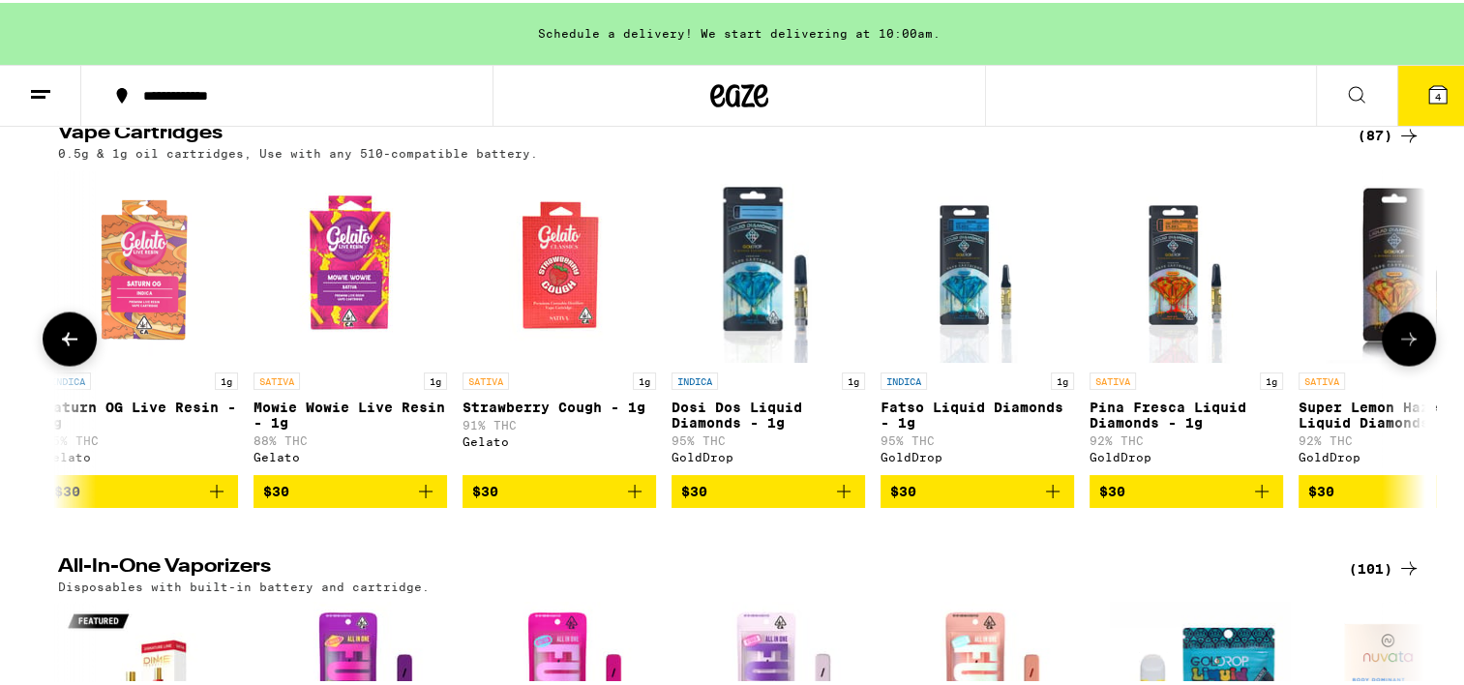
click at [1397, 347] on icon at bounding box center [1408, 335] width 23 height 23
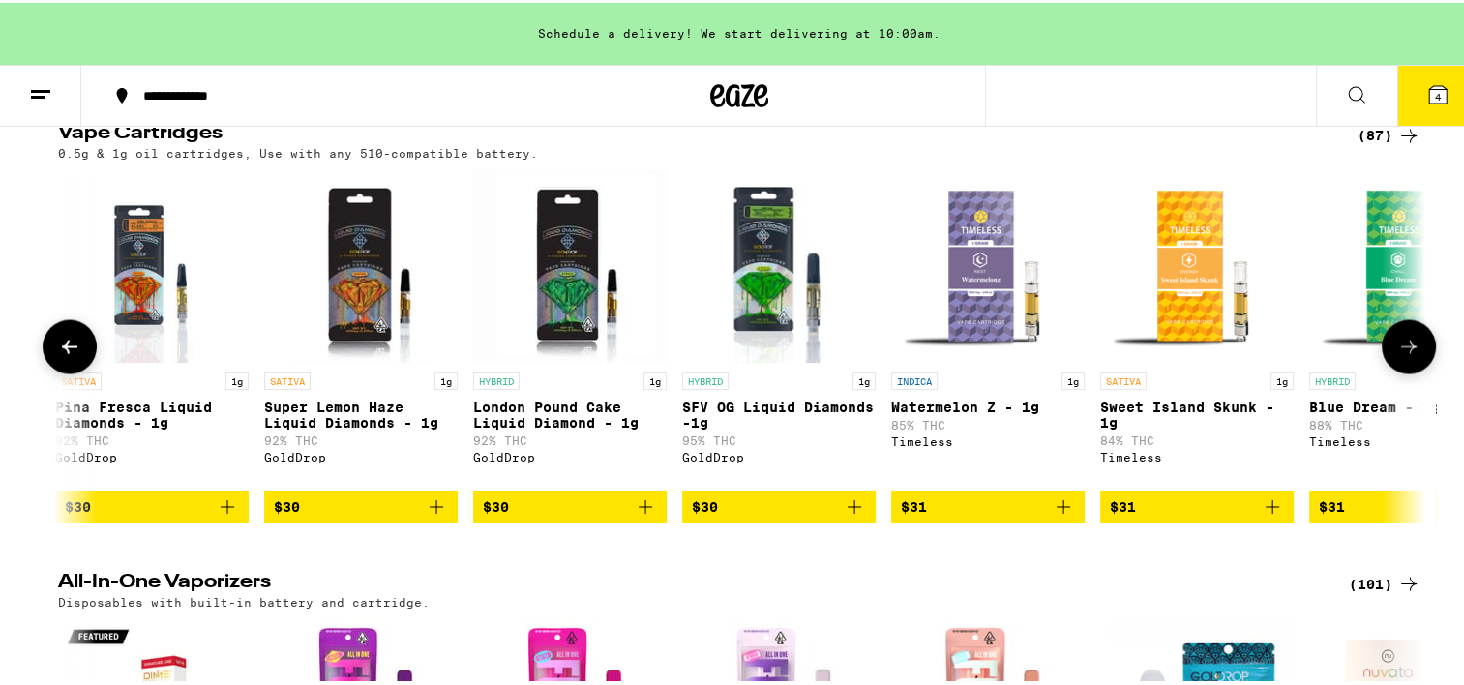
scroll to position [0, 8061]
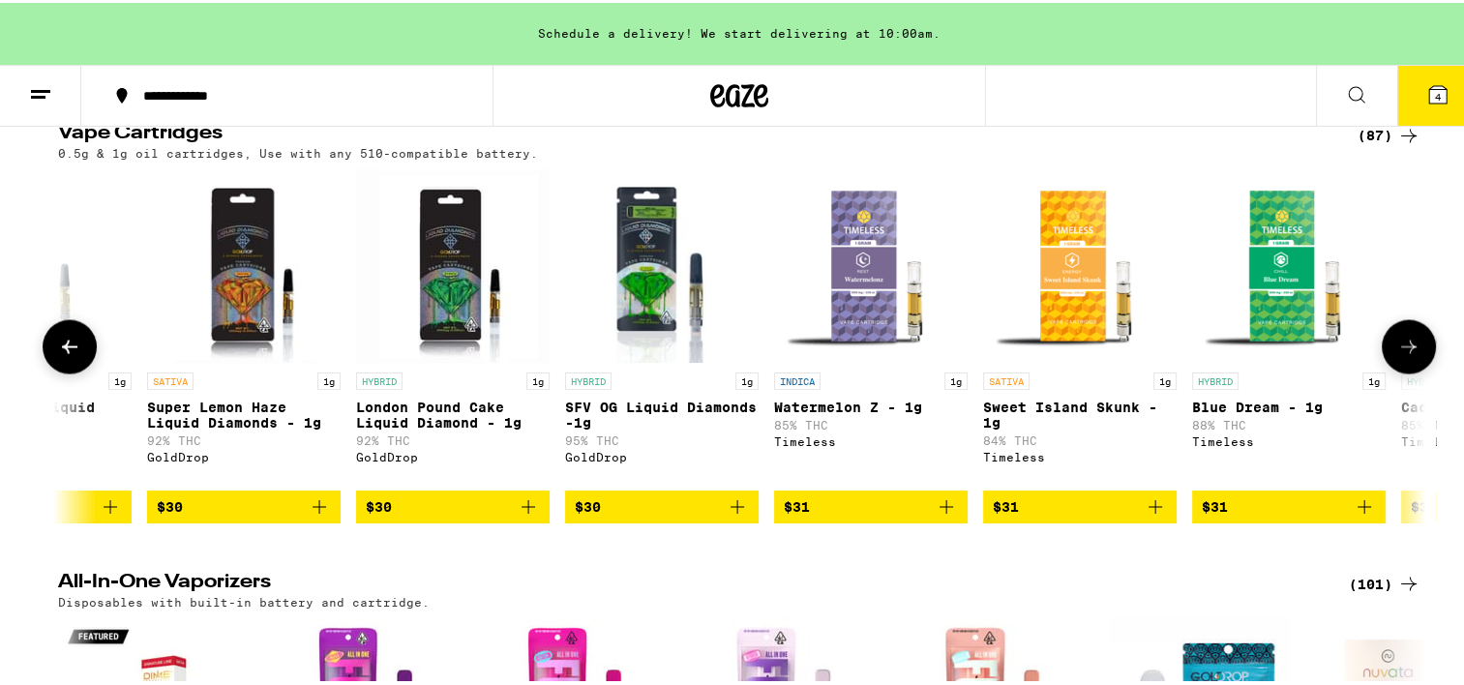
click at [1397, 355] on icon at bounding box center [1408, 343] width 23 height 23
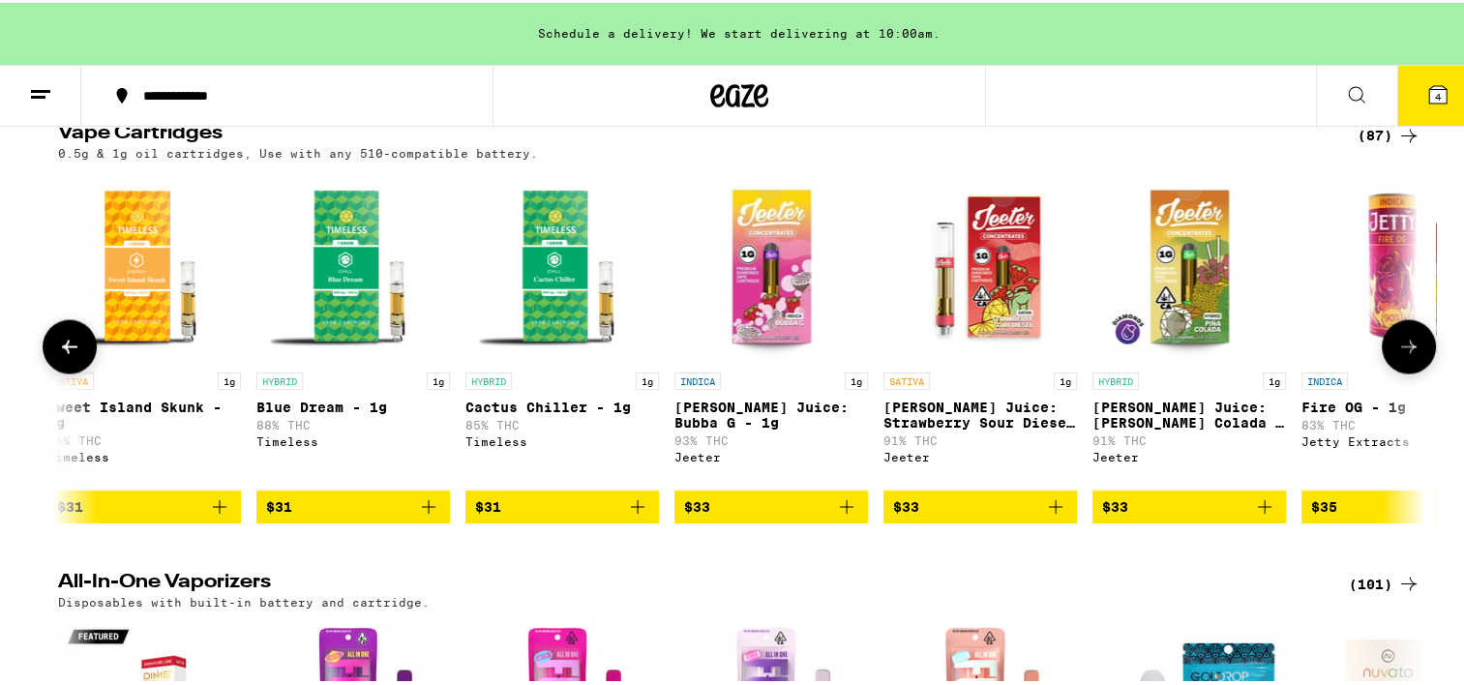
scroll to position [0, 9213]
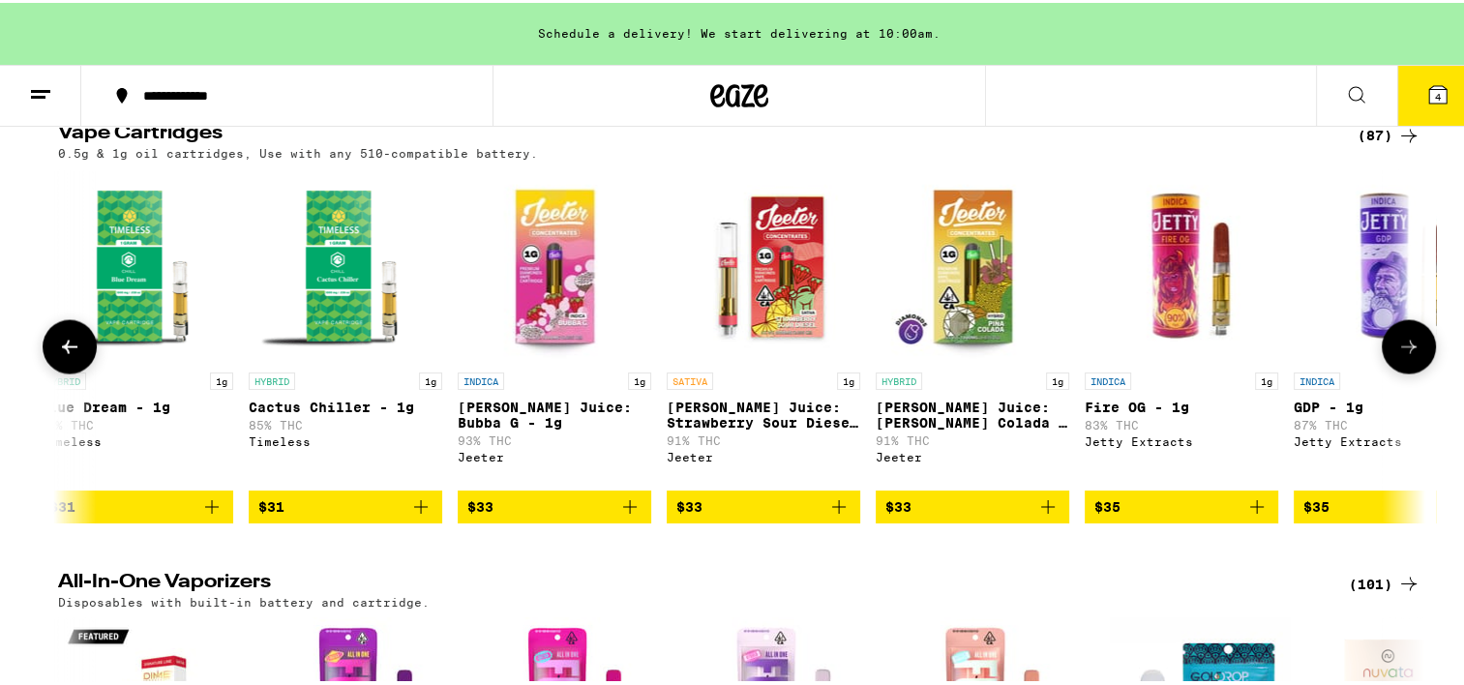
click at [1397, 355] on icon at bounding box center [1408, 343] width 23 height 23
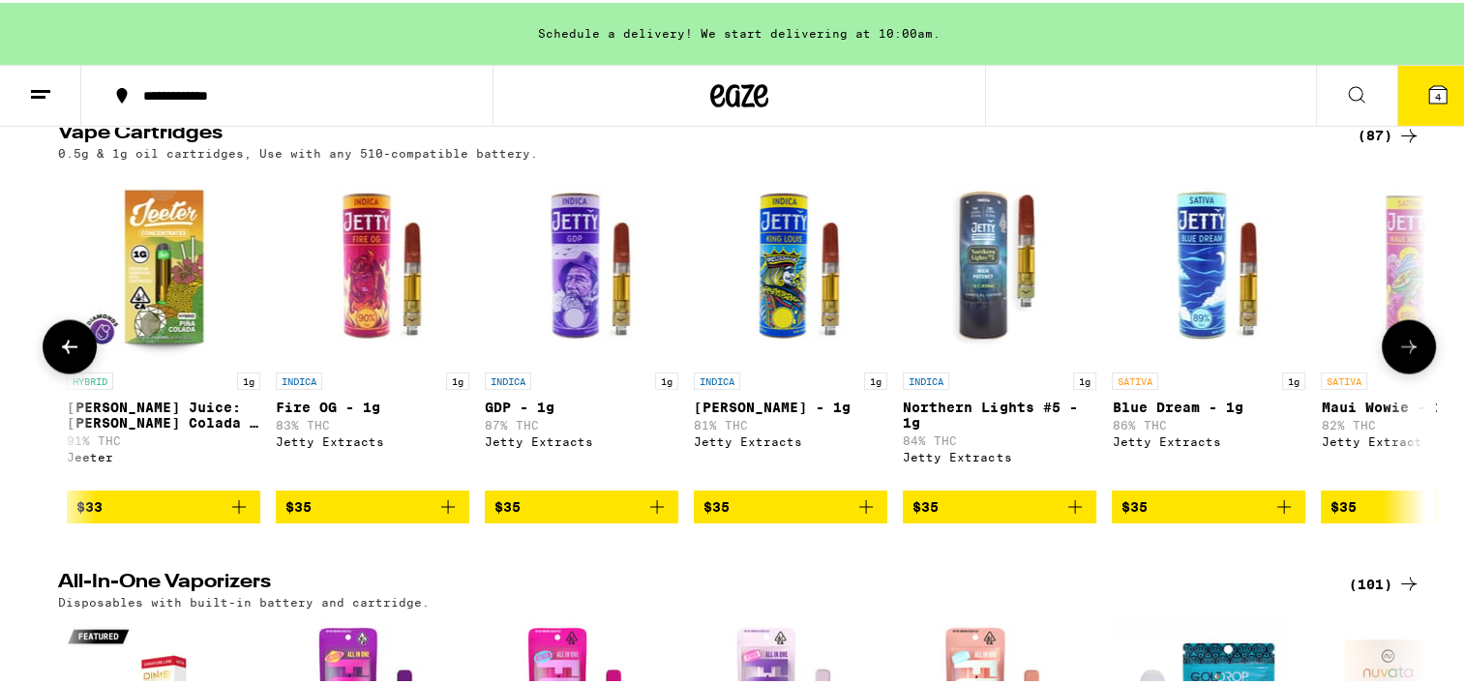
scroll to position [0, 10365]
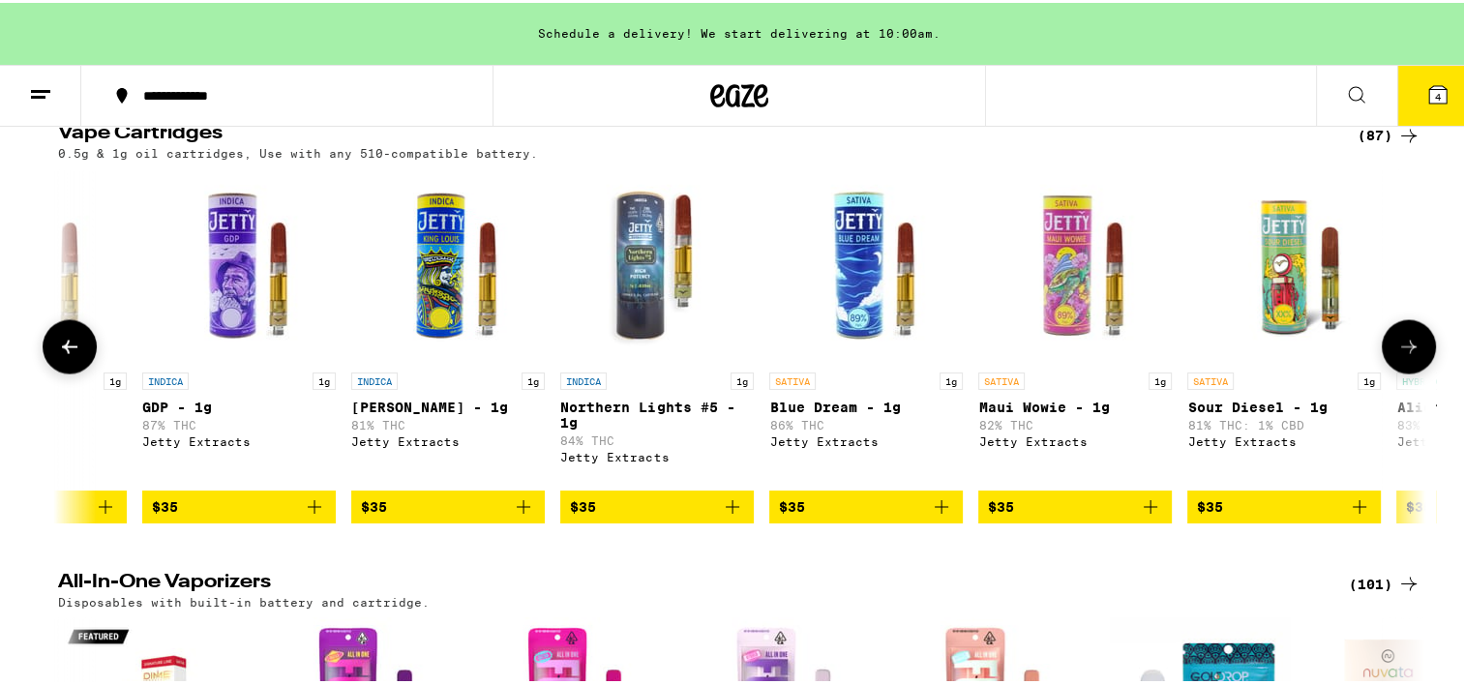
click at [1397, 355] on icon at bounding box center [1408, 343] width 23 height 23
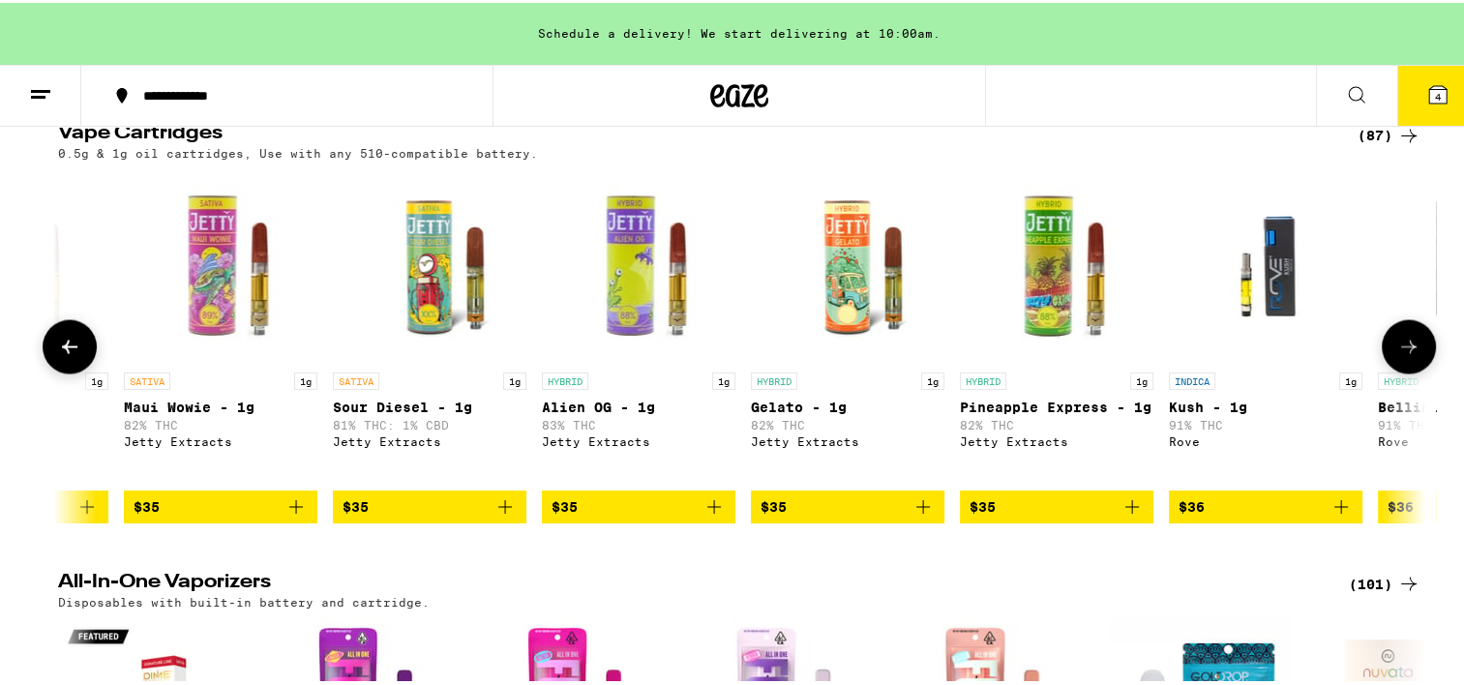
scroll to position [0, 11517]
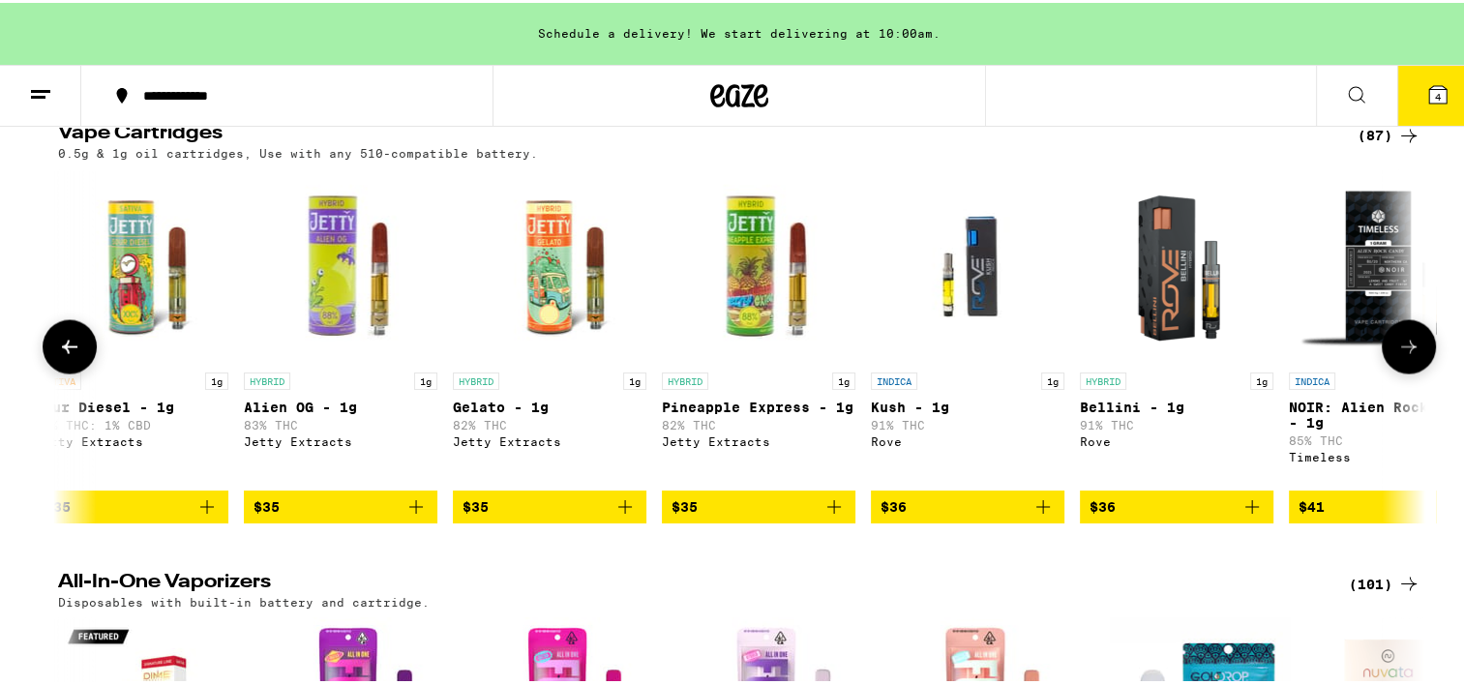
click at [1397, 355] on icon at bounding box center [1408, 343] width 23 height 23
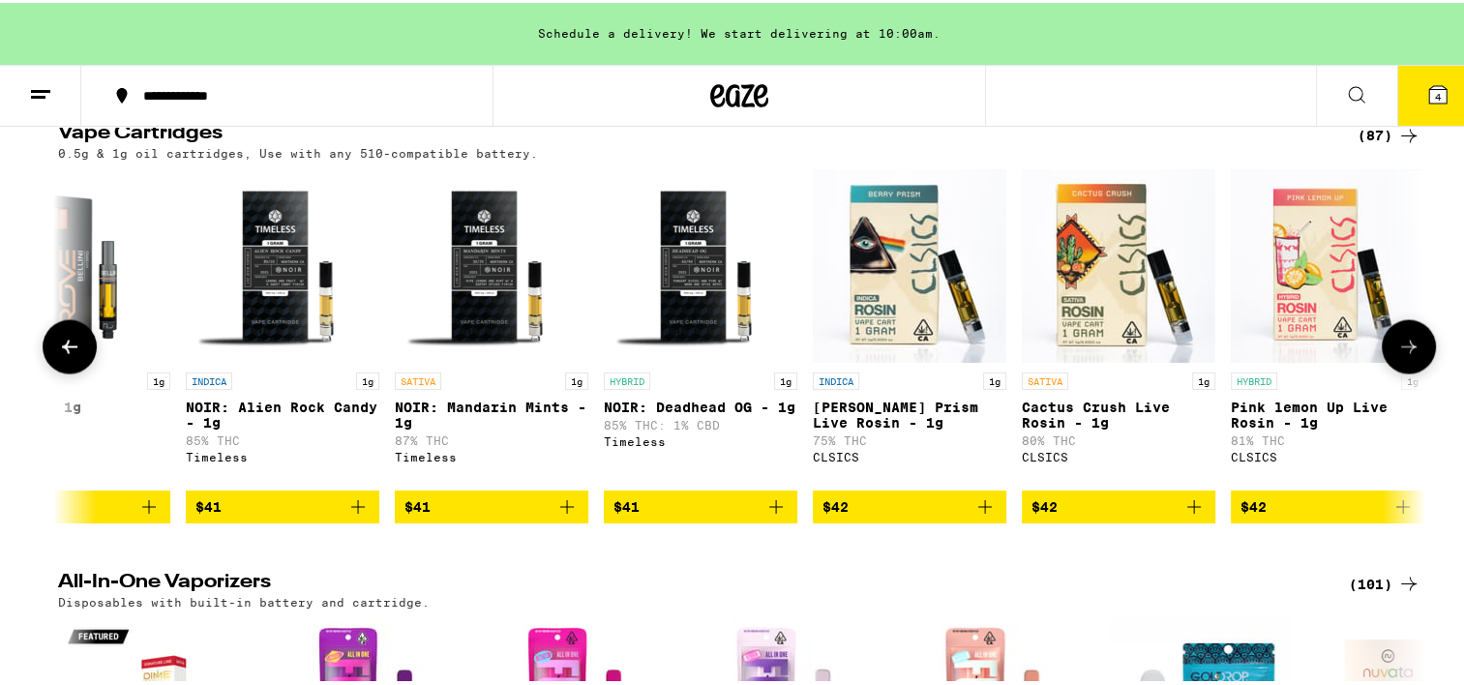
scroll to position [0, 12668]
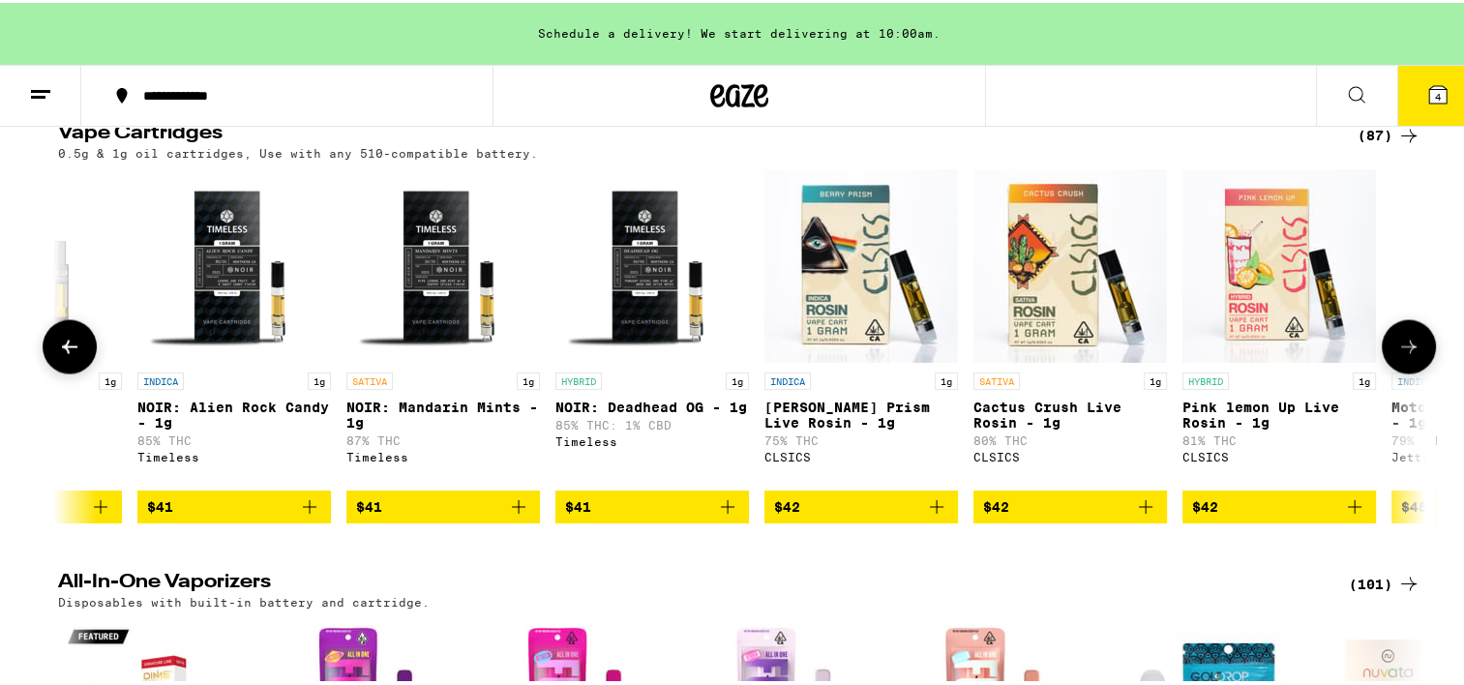
click at [1397, 355] on icon at bounding box center [1408, 343] width 23 height 23
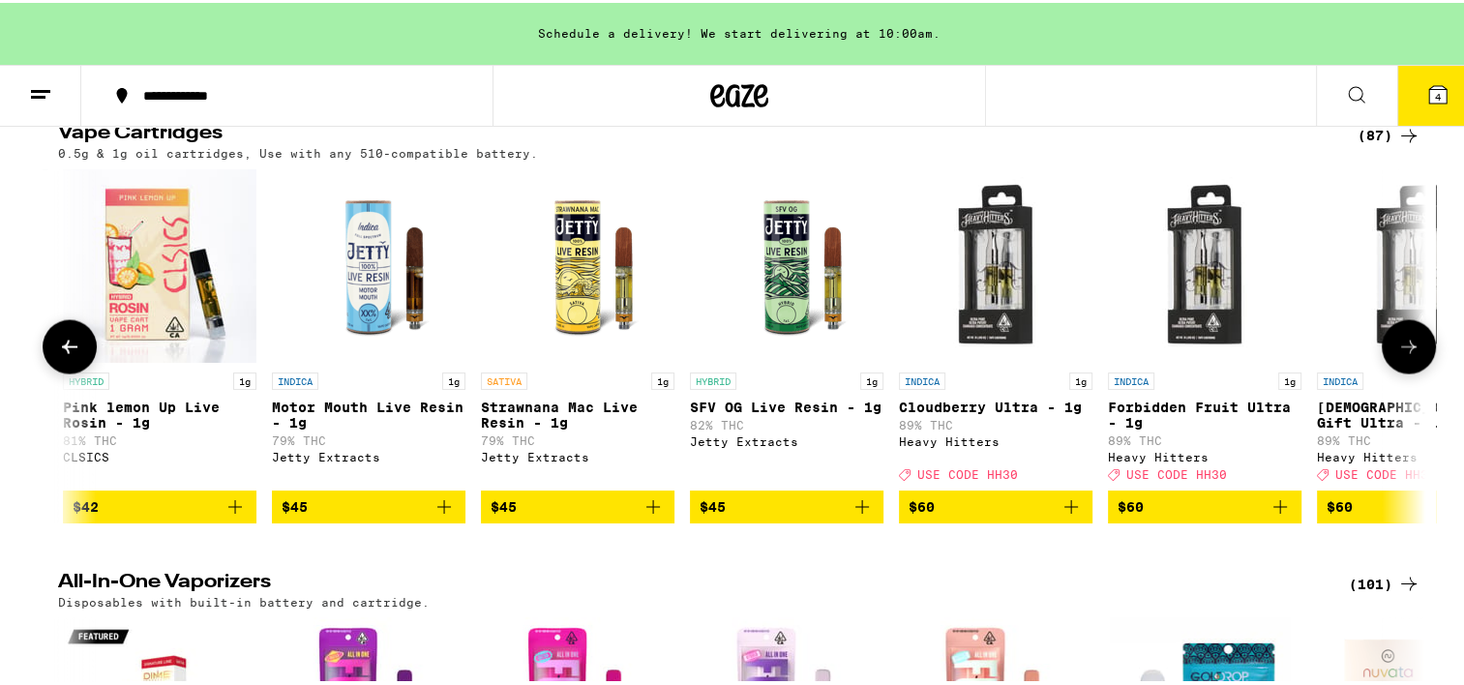
scroll to position [0, 13819]
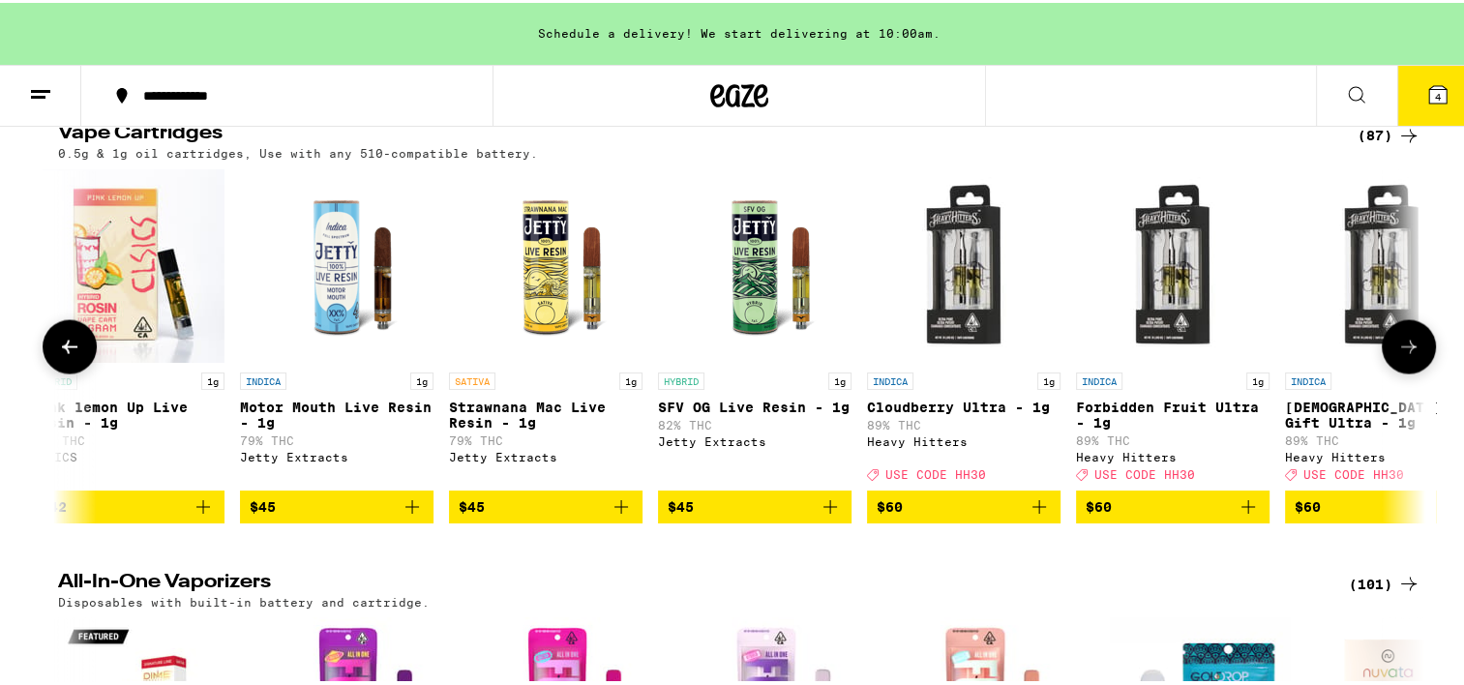
click at [1397, 355] on icon at bounding box center [1408, 343] width 23 height 23
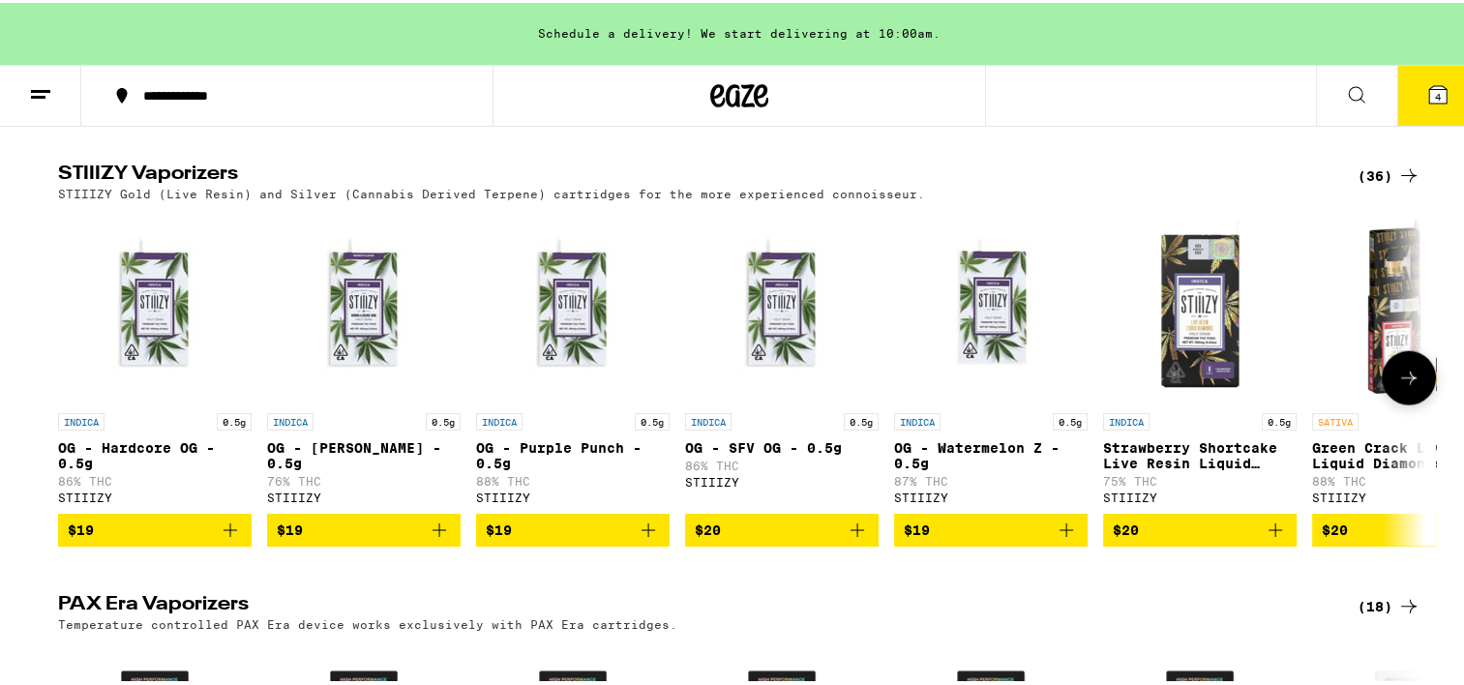
scroll to position [4354, 0]
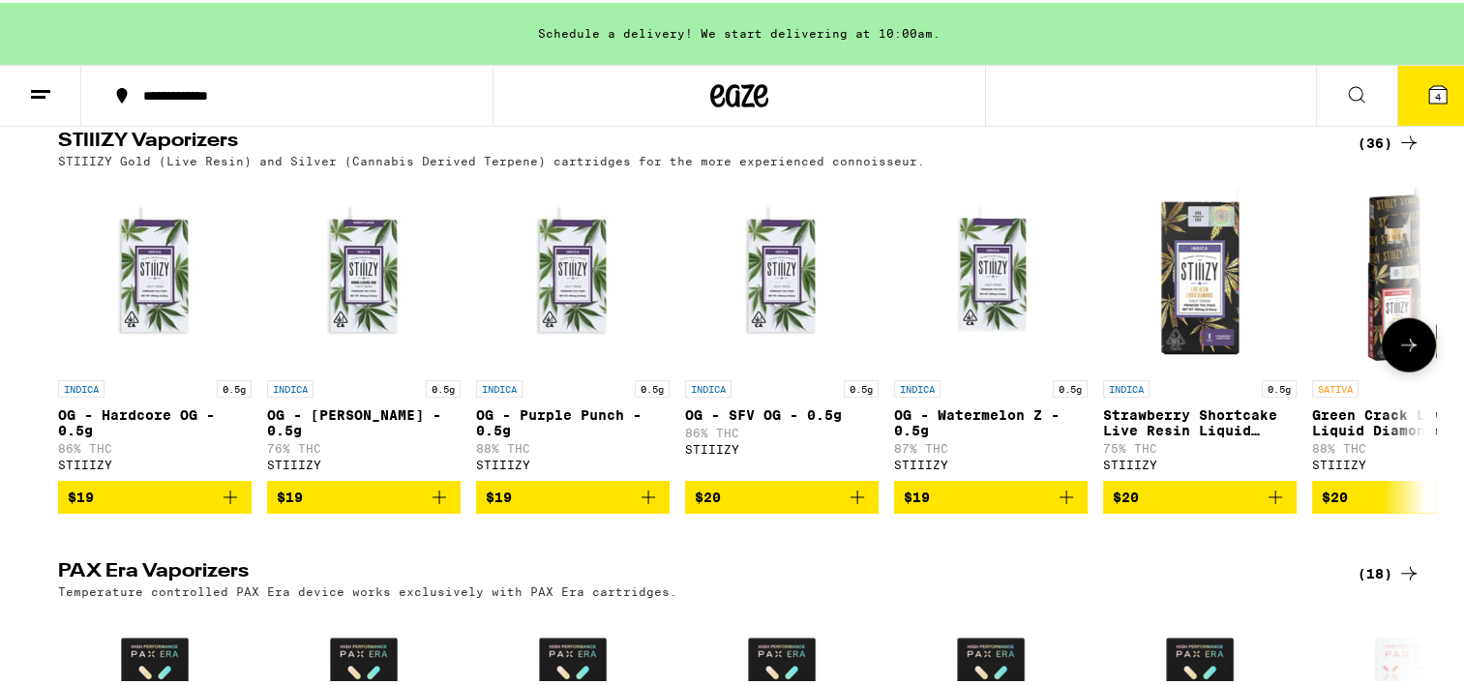
click at [1393, 370] on button at bounding box center [1409, 342] width 54 height 54
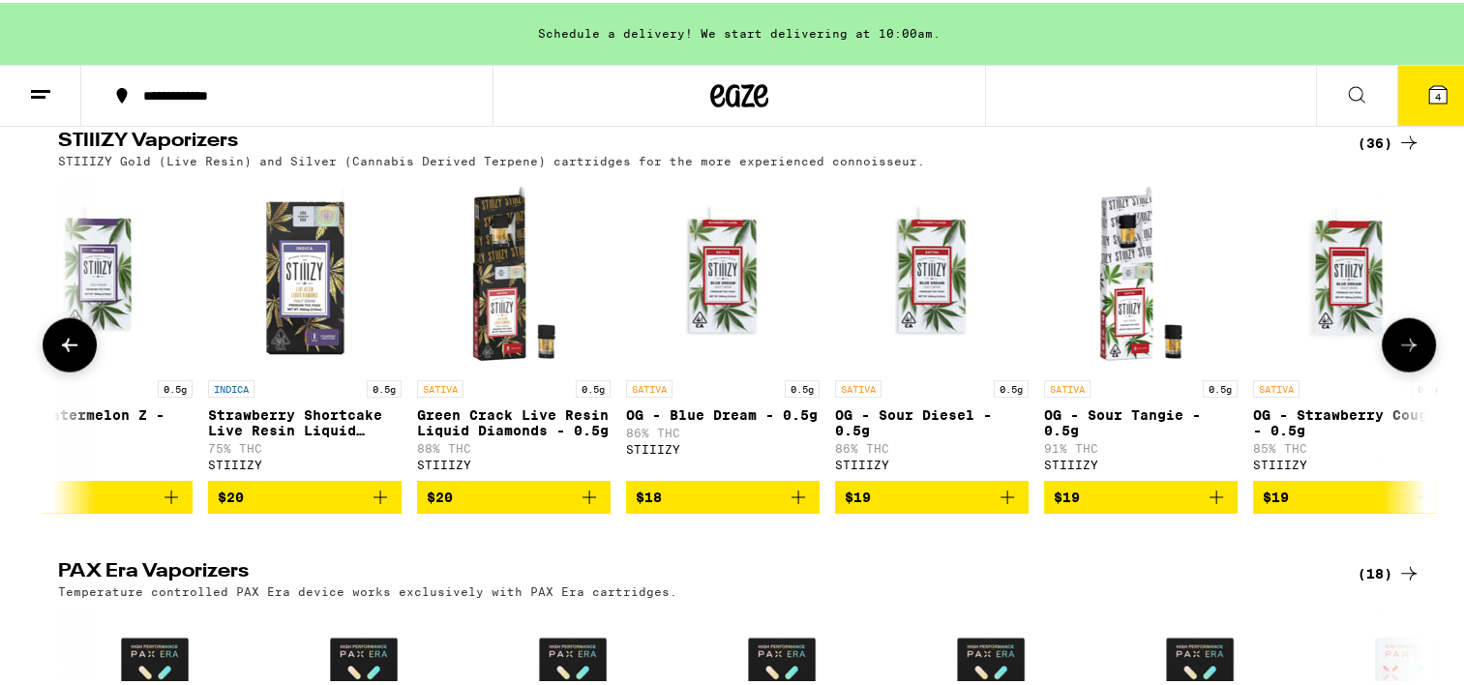
scroll to position [0, 1151]
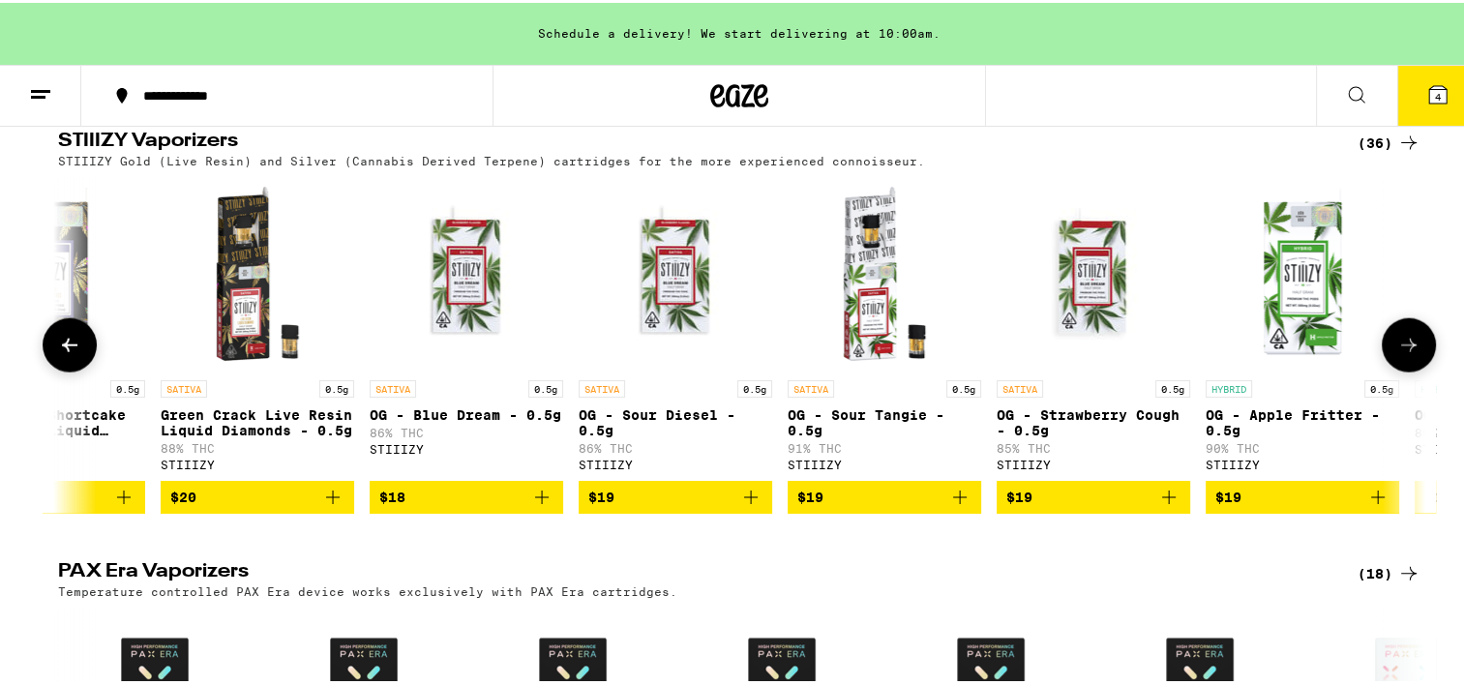
click at [1393, 370] on button at bounding box center [1409, 342] width 54 height 54
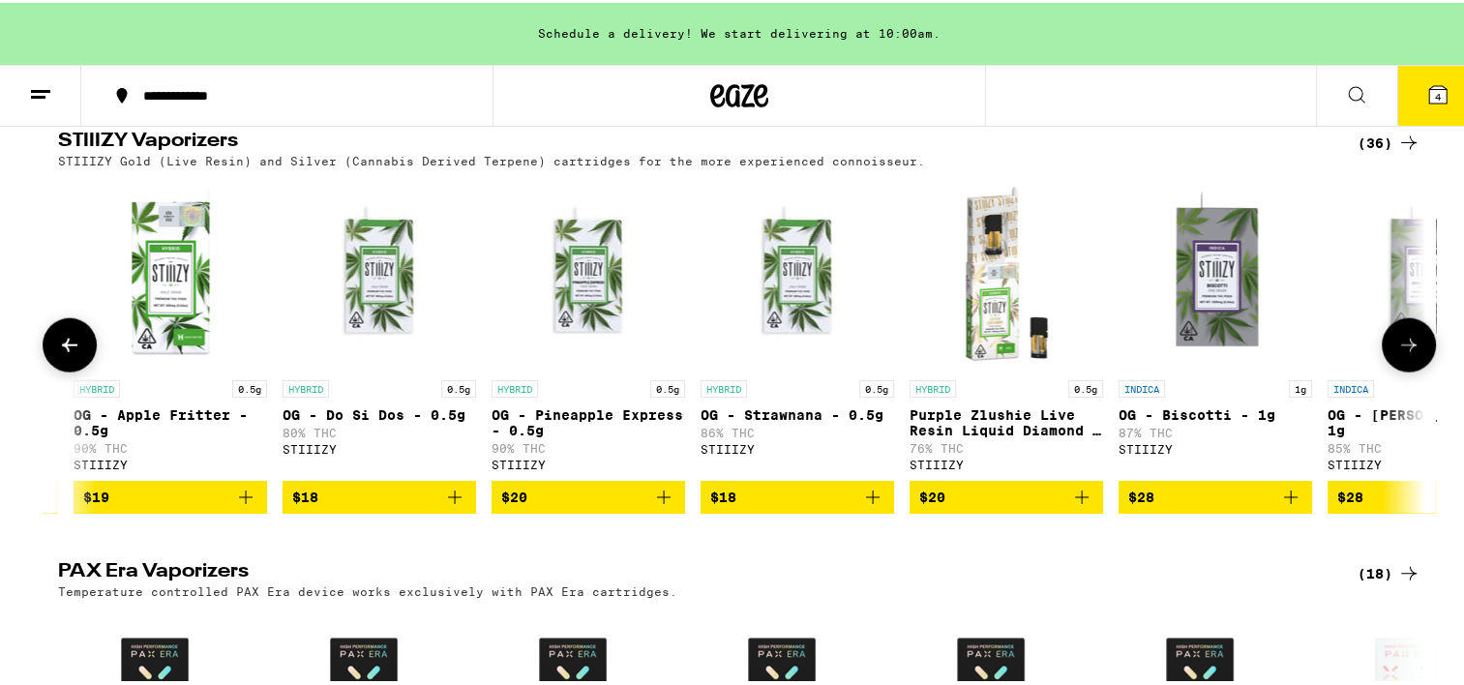
scroll to position [0, 2303]
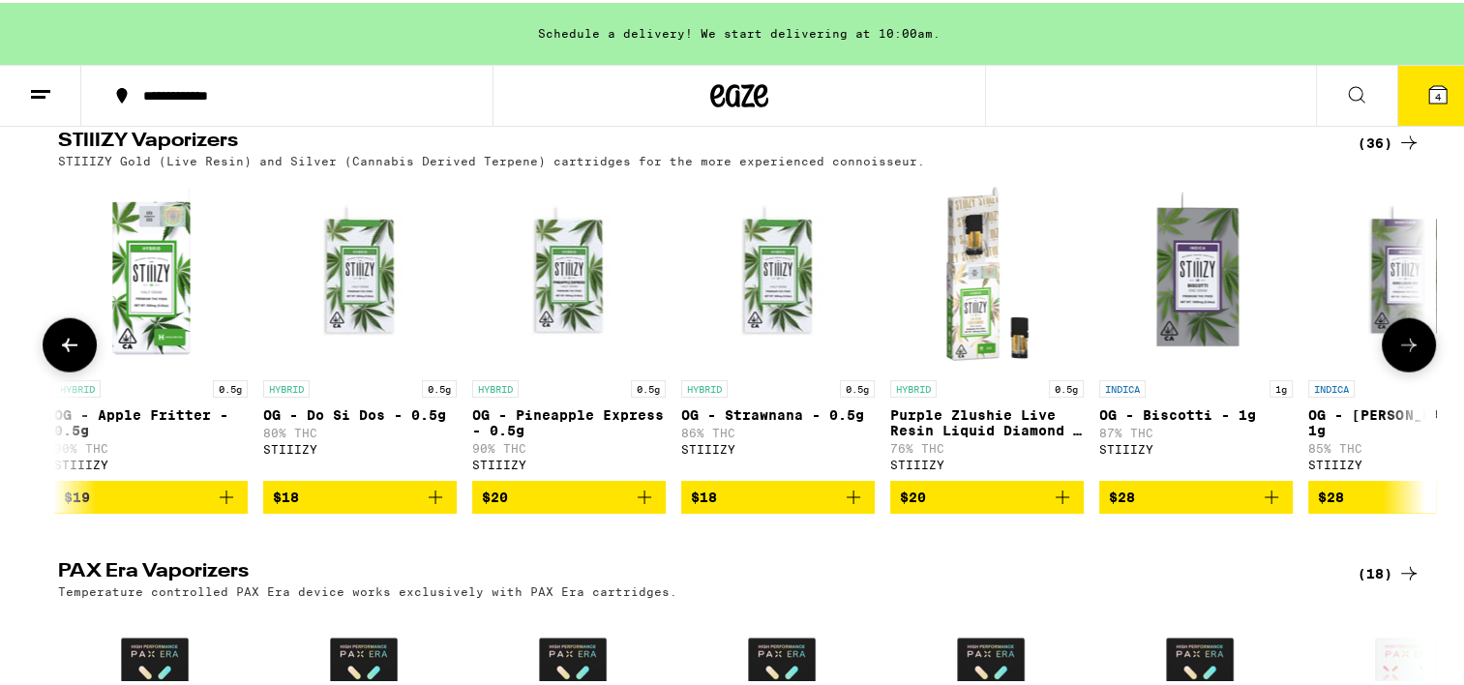
click at [1393, 370] on button at bounding box center [1409, 342] width 54 height 54
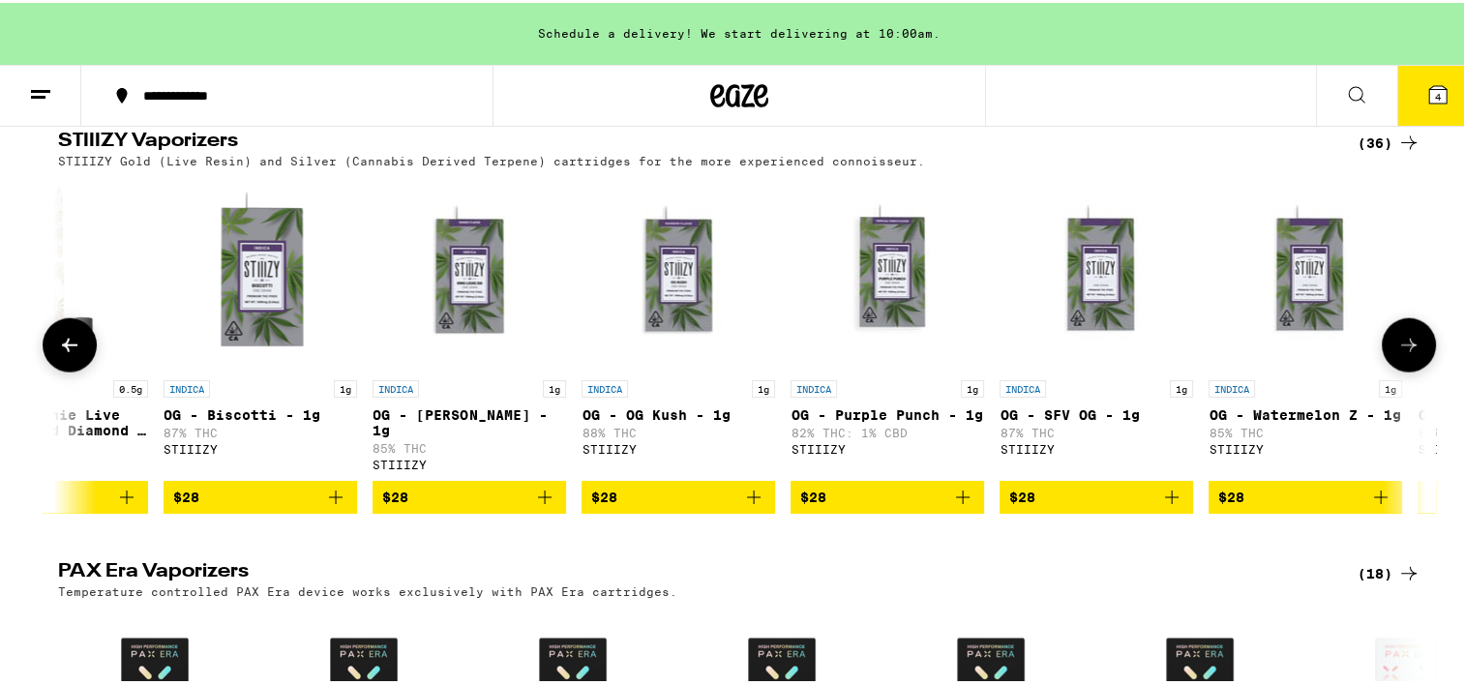
scroll to position [0, 3455]
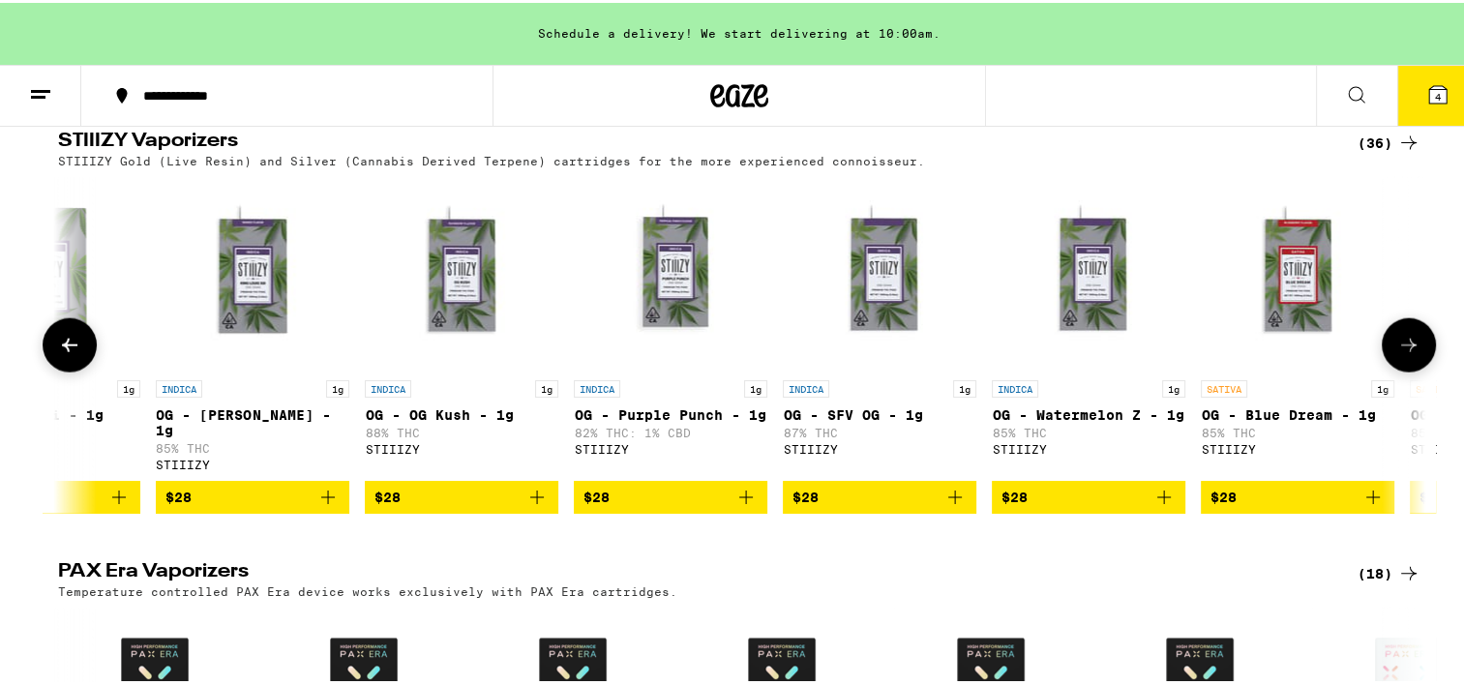
click at [1393, 370] on button at bounding box center [1409, 342] width 54 height 54
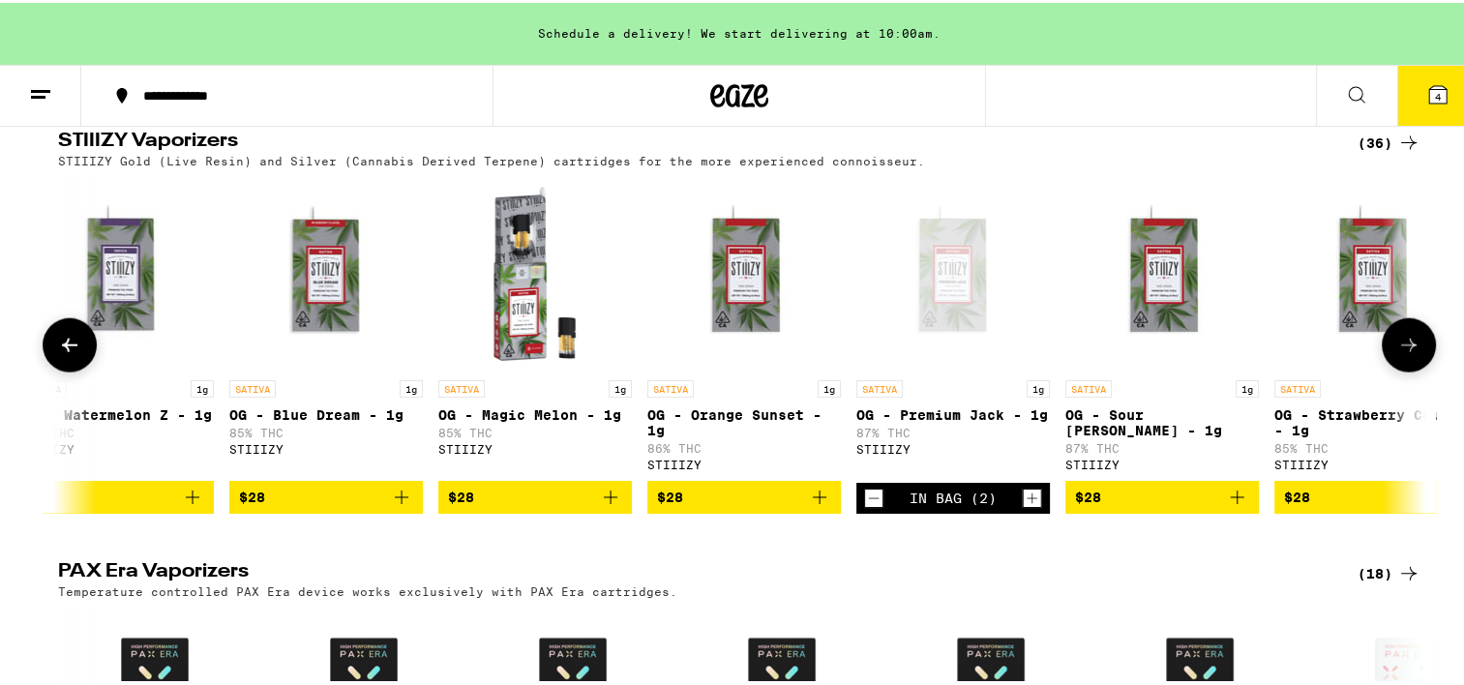
scroll to position [0, 4606]
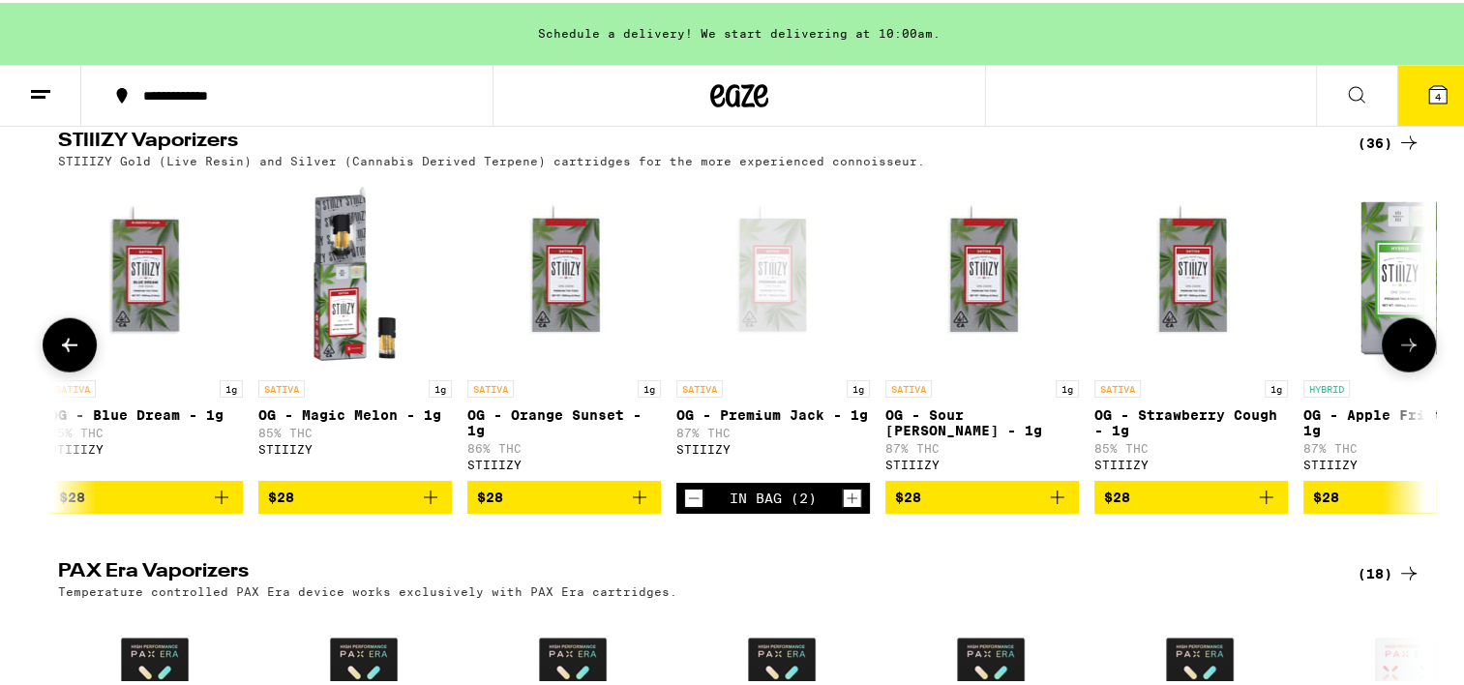
click at [419, 506] on icon "Add to bag" at bounding box center [430, 494] width 23 height 23
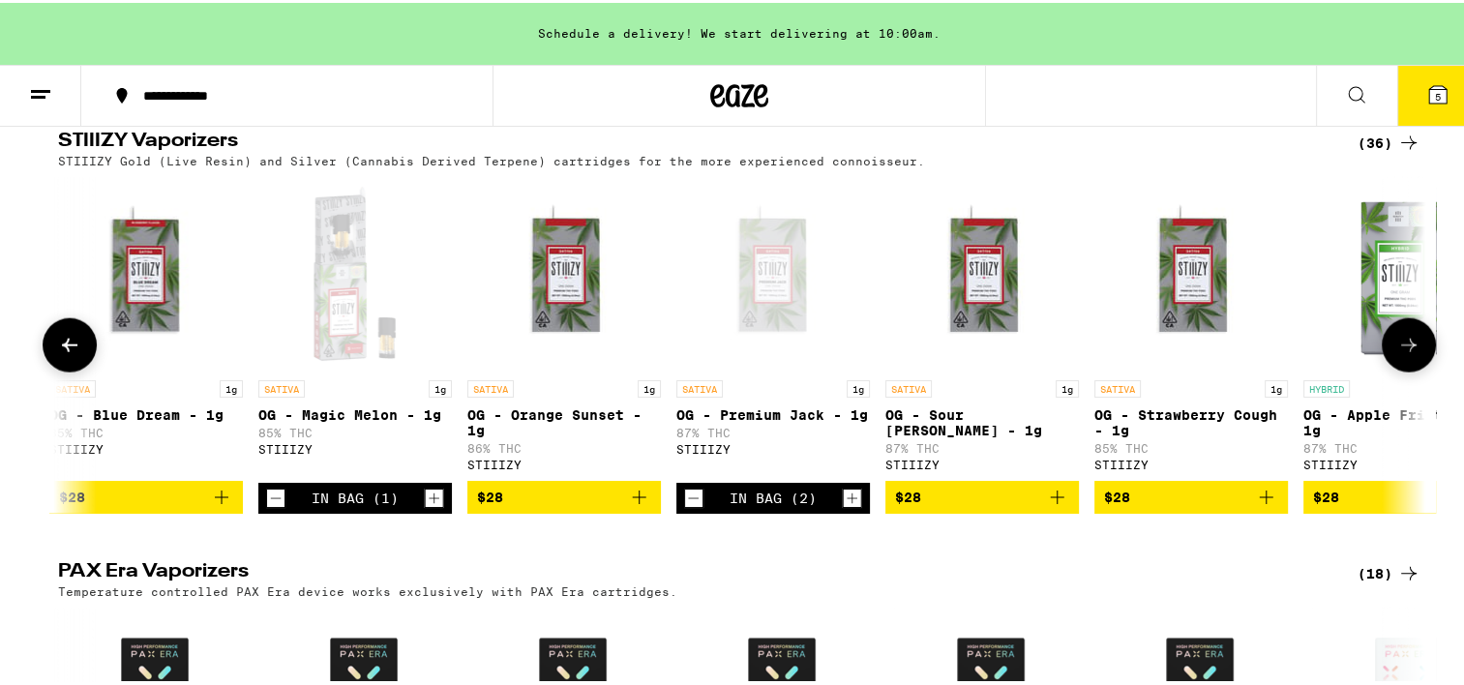
click at [426, 507] on icon "Increment" at bounding box center [434, 495] width 17 height 23
click at [1384, 370] on button at bounding box center [1409, 342] width 54 height 54
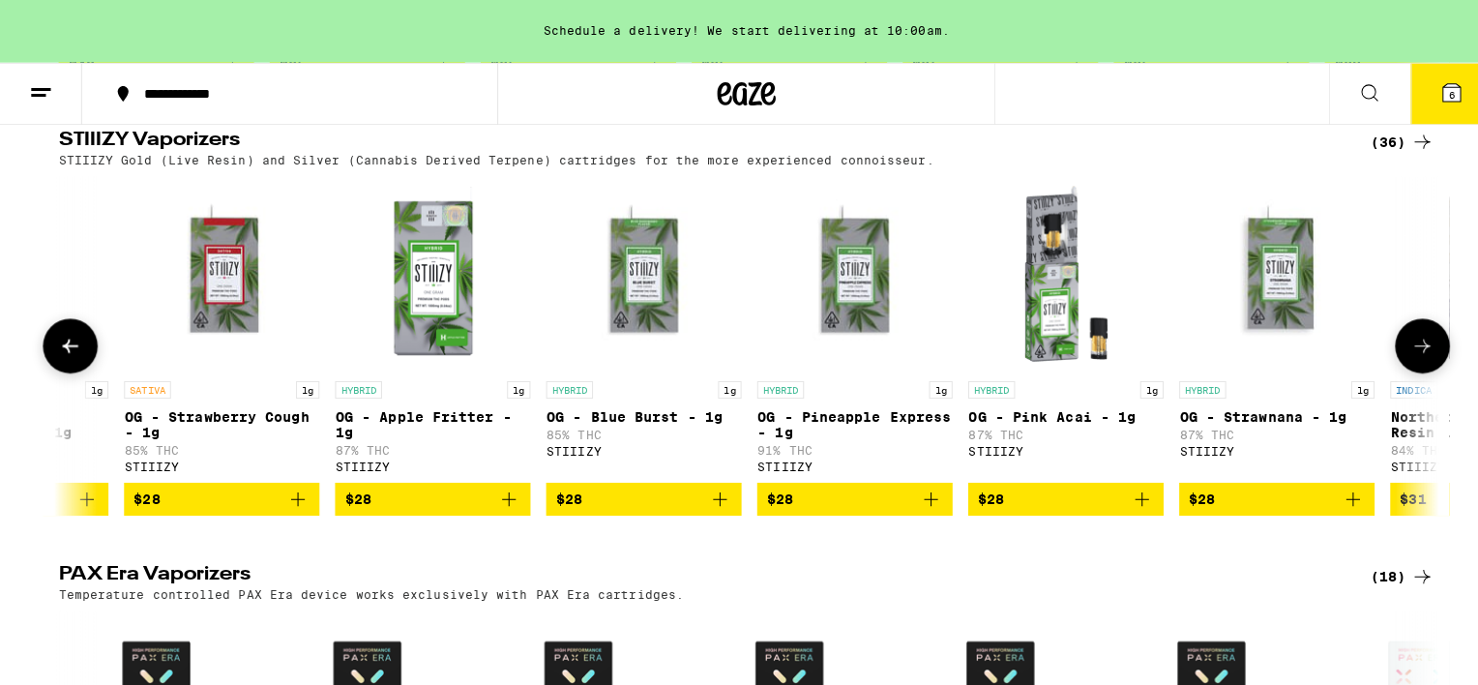
scroll to position [0, 5758]
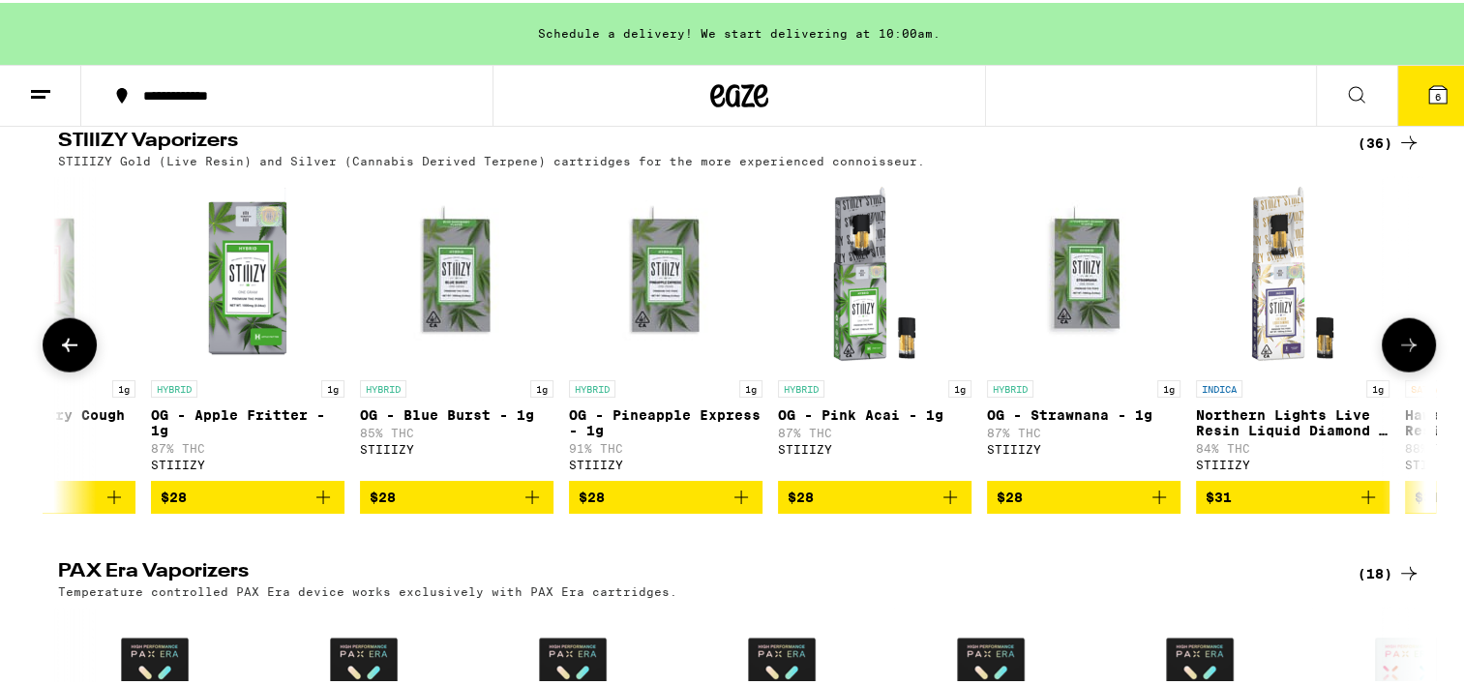
click at [1358, 506] on icon "Add to bag" at bounding box center [1367, 494] width 23 height 23
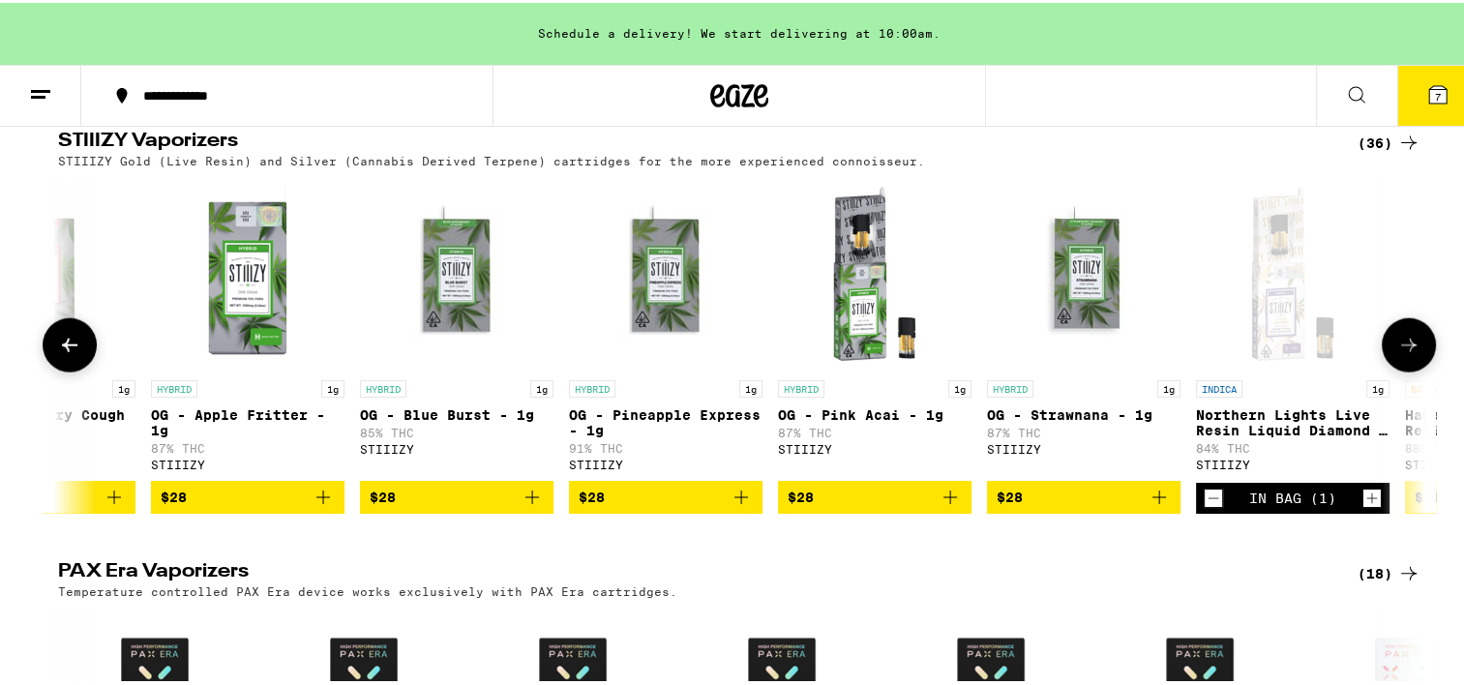
click at [1363, 507] on icon "Increment" at bounding box center [1371, 495] width 17 height 23
click at [1429, 90] on icon at bounding box center [1437, 91] width 17 height 17
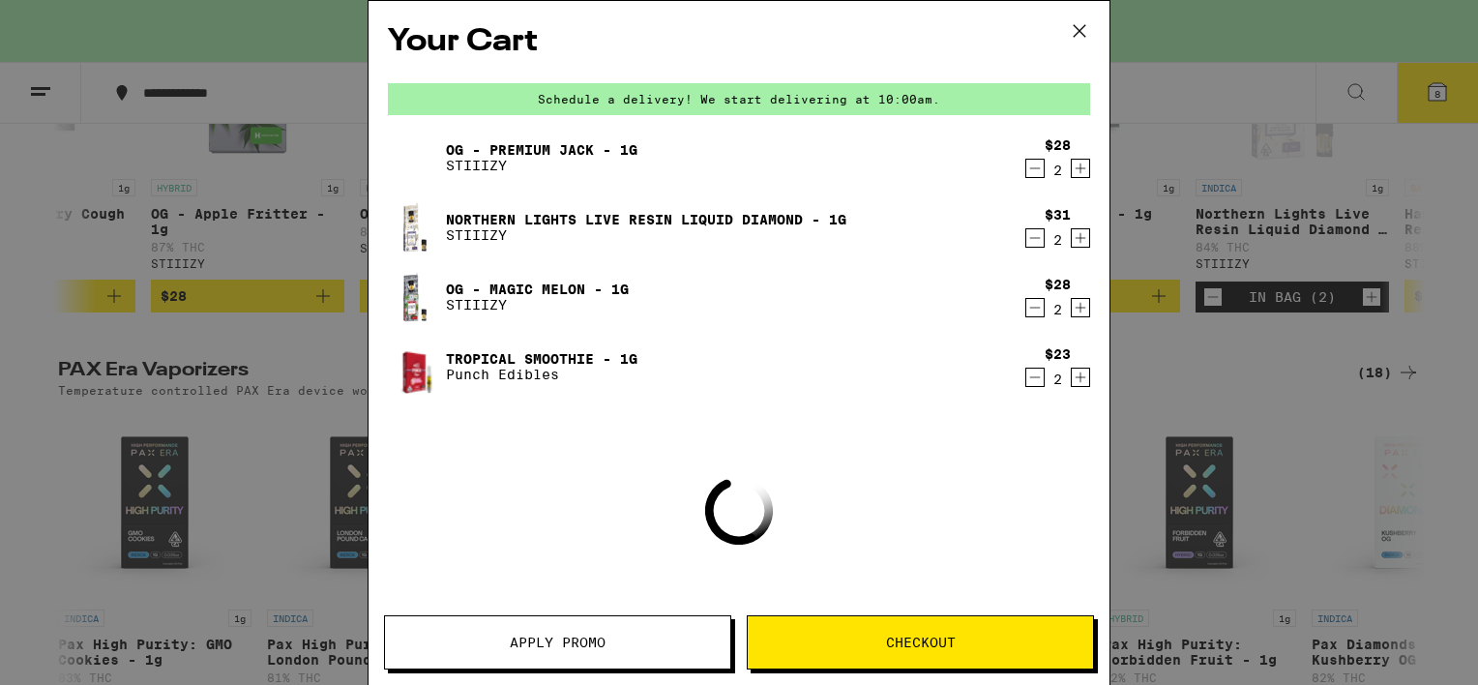
scroll to position [4154, 0]
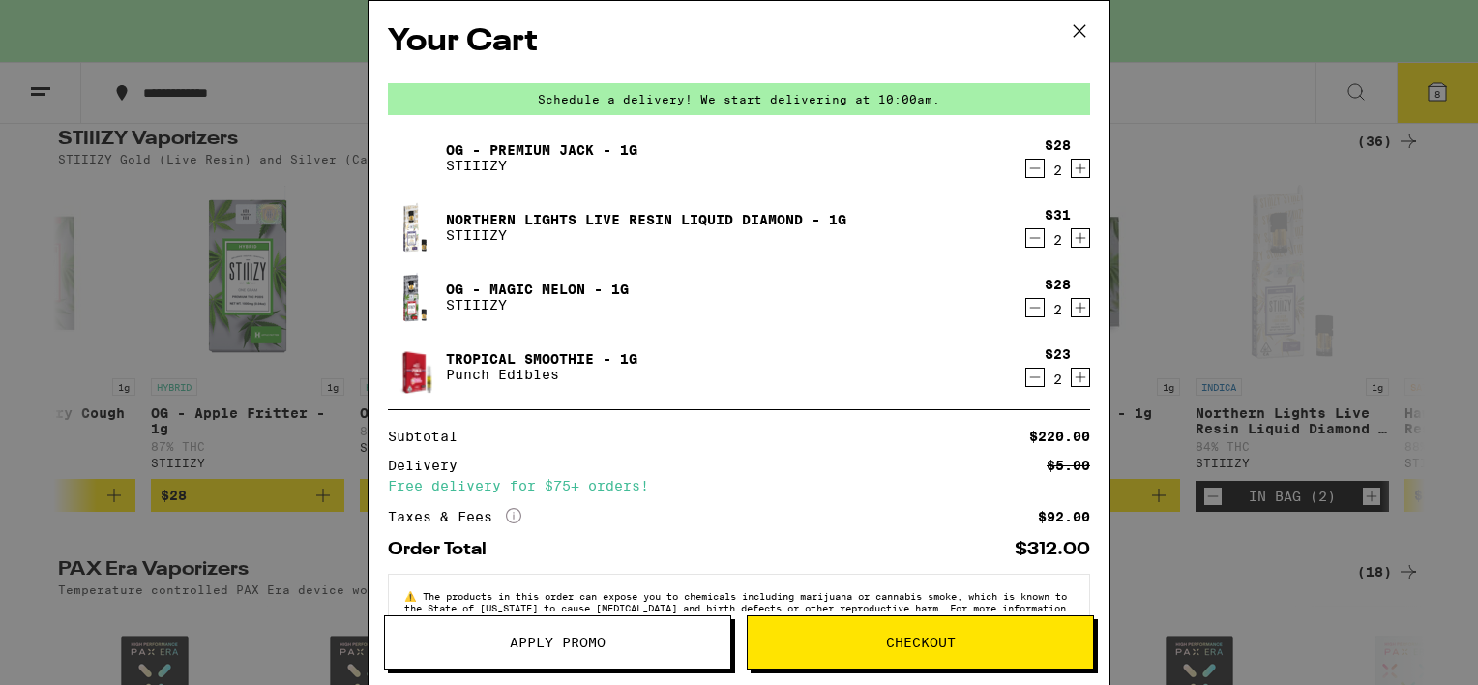
click at [917, 639] on span "Checkout" at bounding box center [921, 643] width 70 height 14
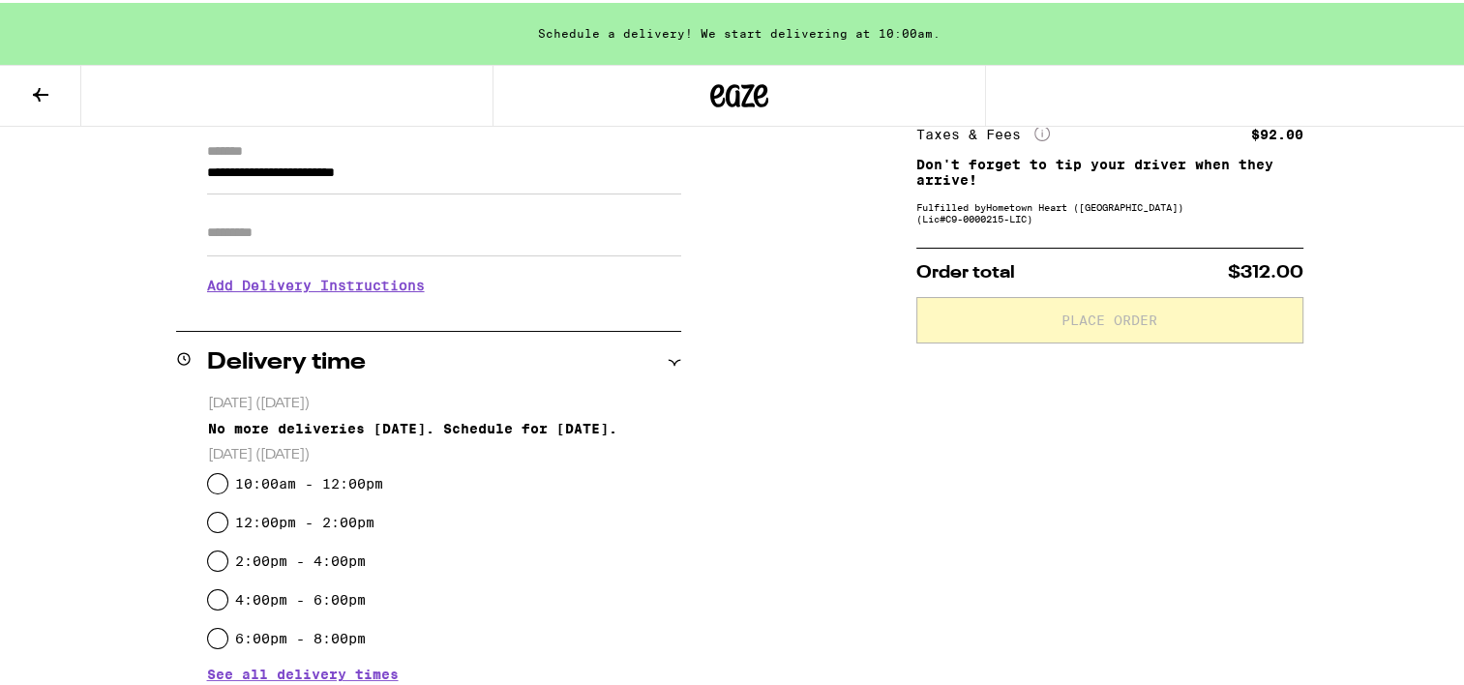
scroll to position [290, 0]
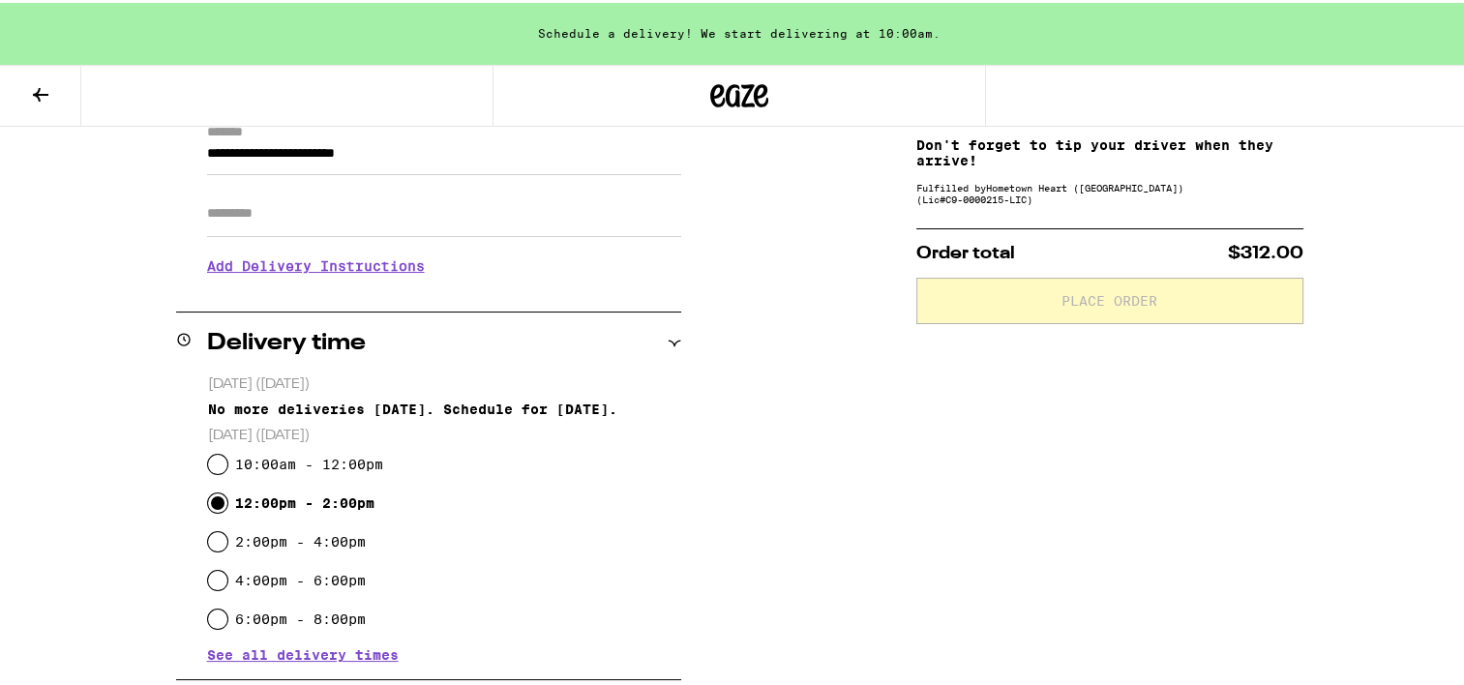
click at [212, 503] on input "12:00pm - 2:00pm" at bounding box center [217, 500] width 19 height 19
radio input "true"
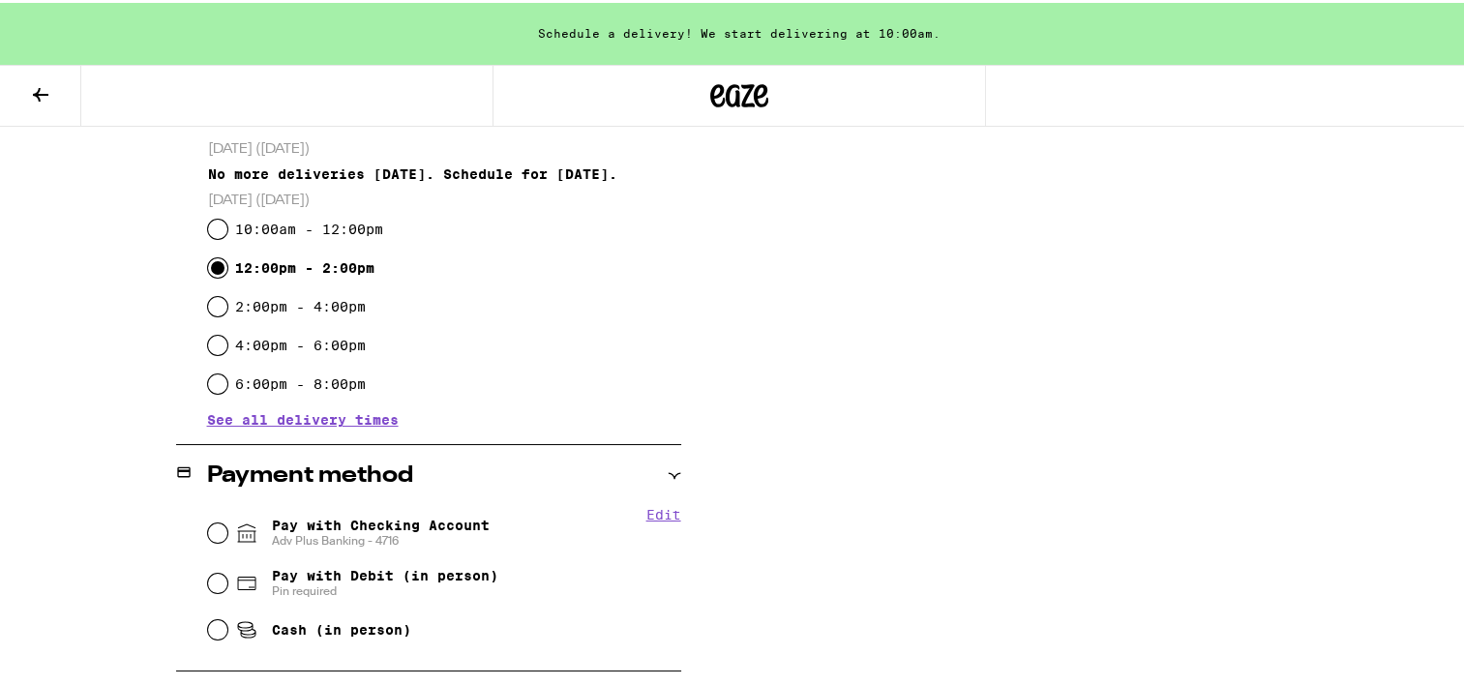
scroll to position [580, 0]
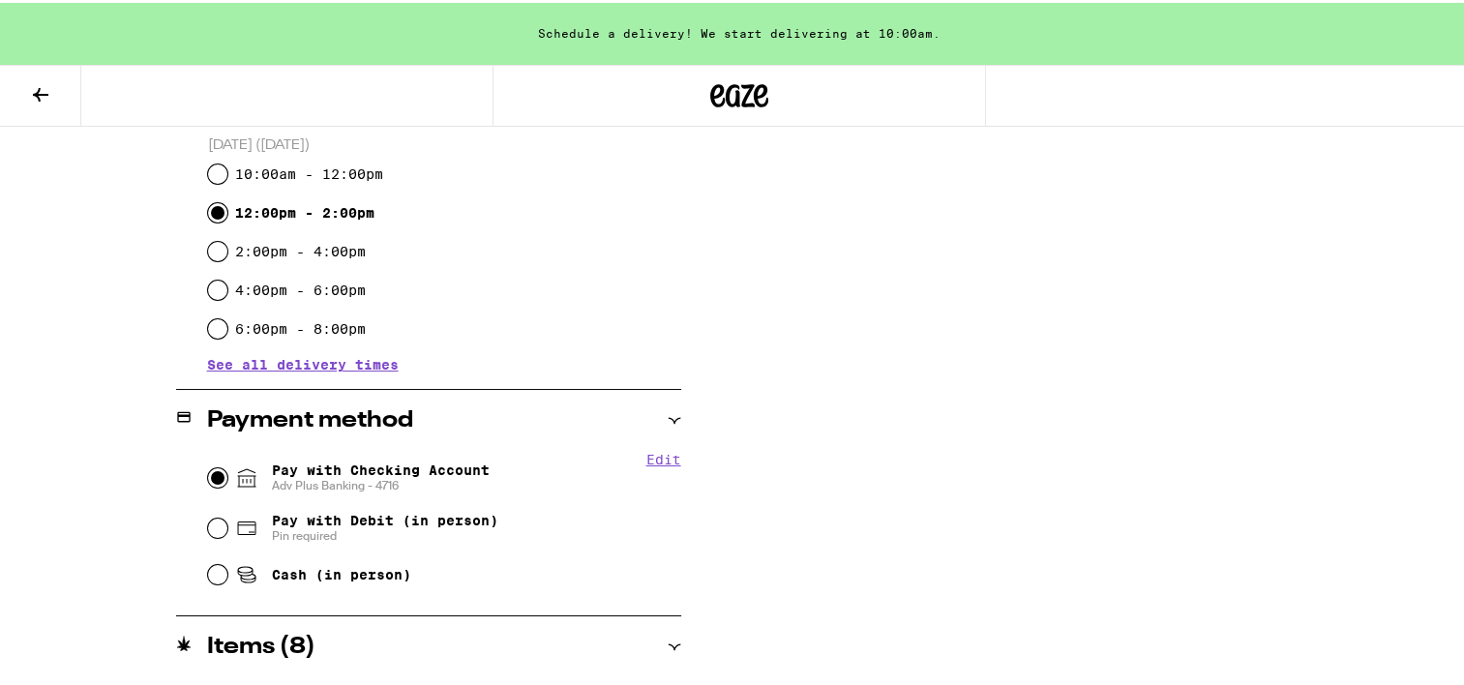
click at [208, 479] on input "Pay with Checking Account Adv Plus Banking - 4716" at bounding box center [217, 474] width 19 height 19
radio input "true"
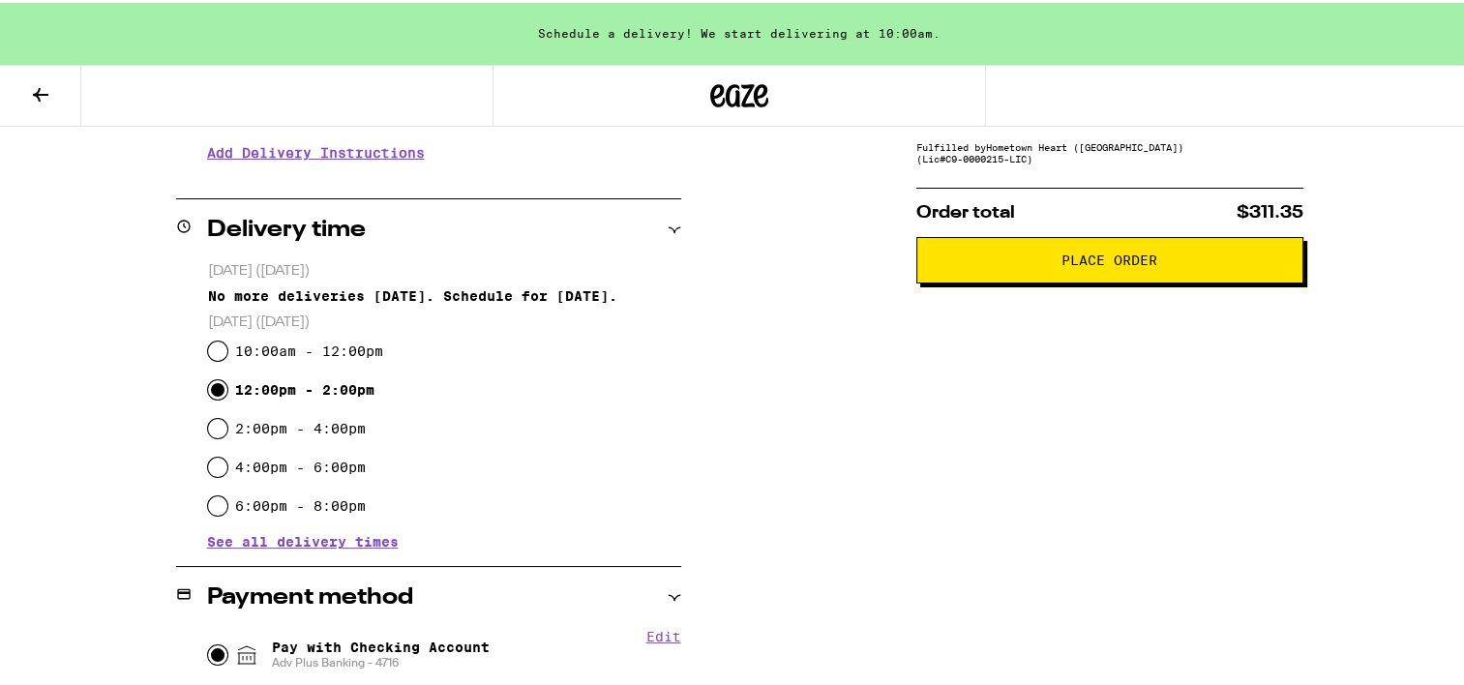
scroll to position [330, 0]
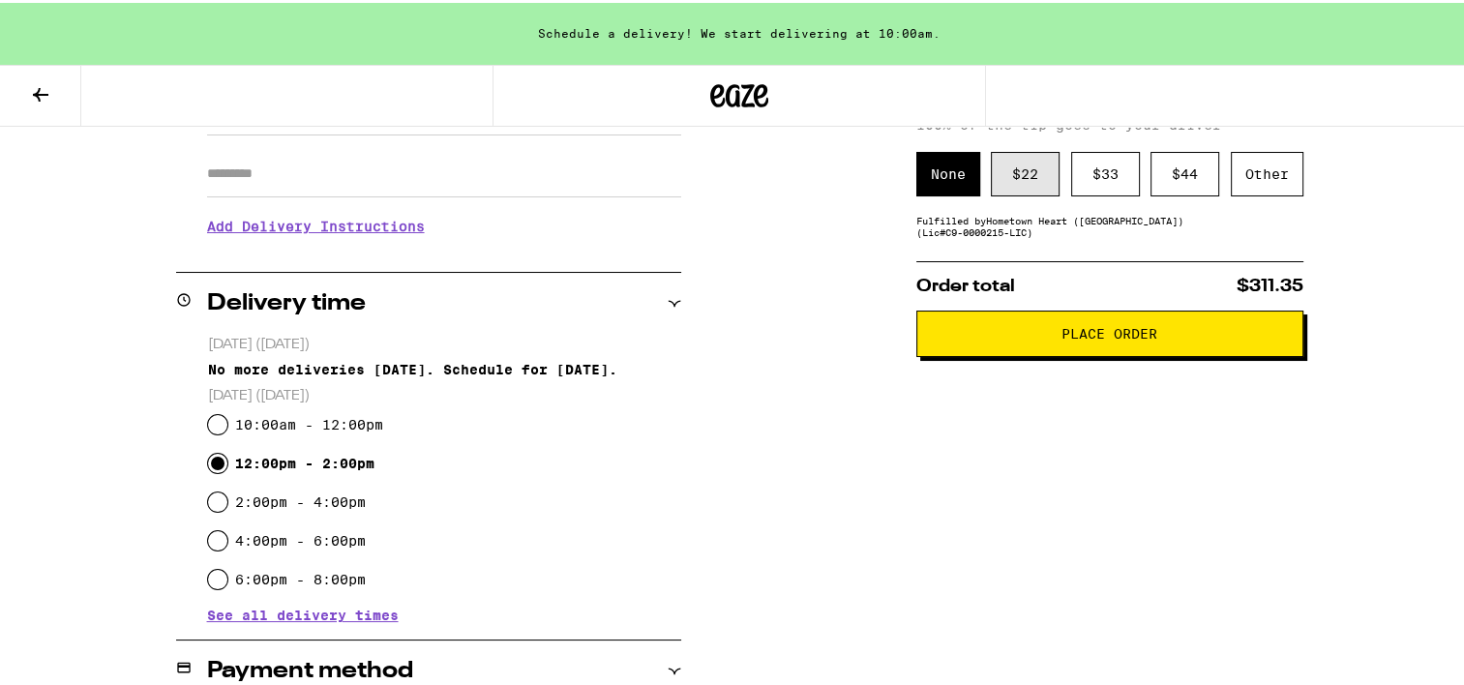
click at [1010, 184] on div "$ 22" at bounding box center [1025, 171] width 69 height 45
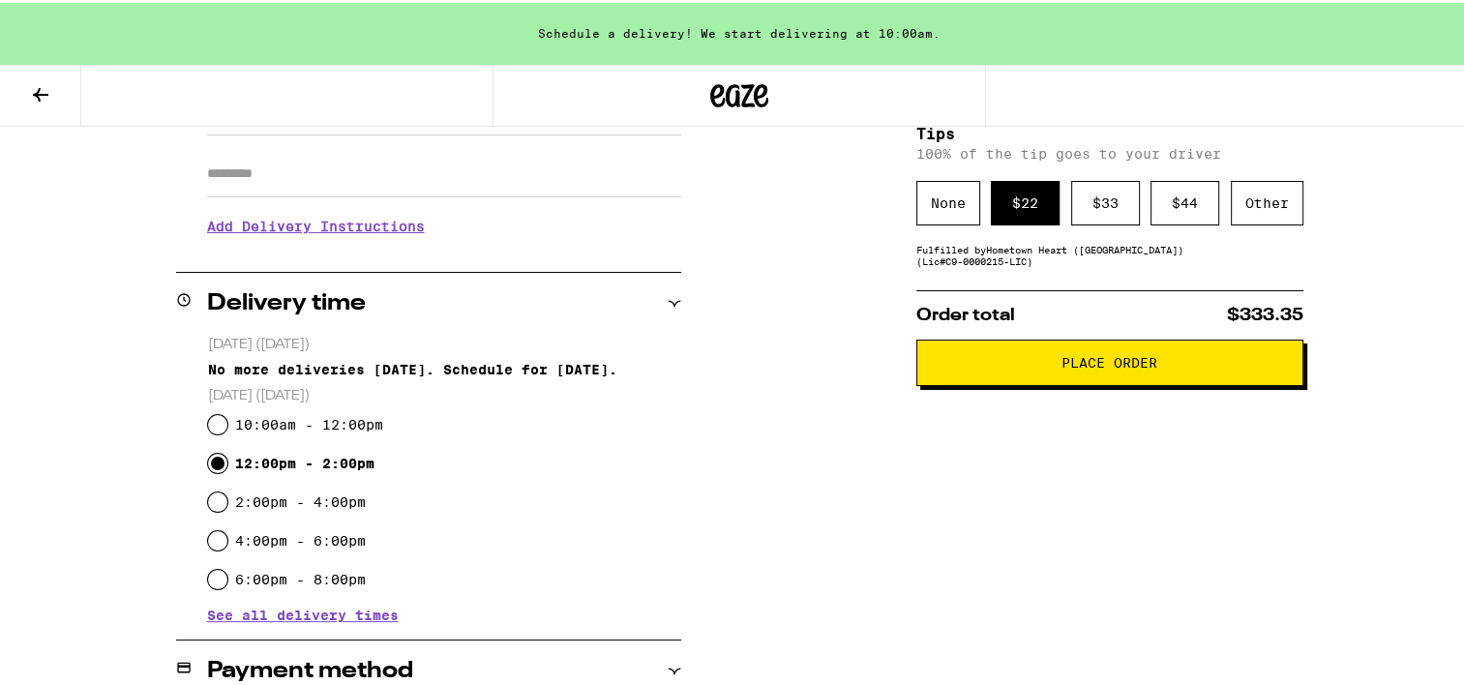
click at [1097, 356] on span "Place Order" at bounding box center [1109, 360] width 96 height 14
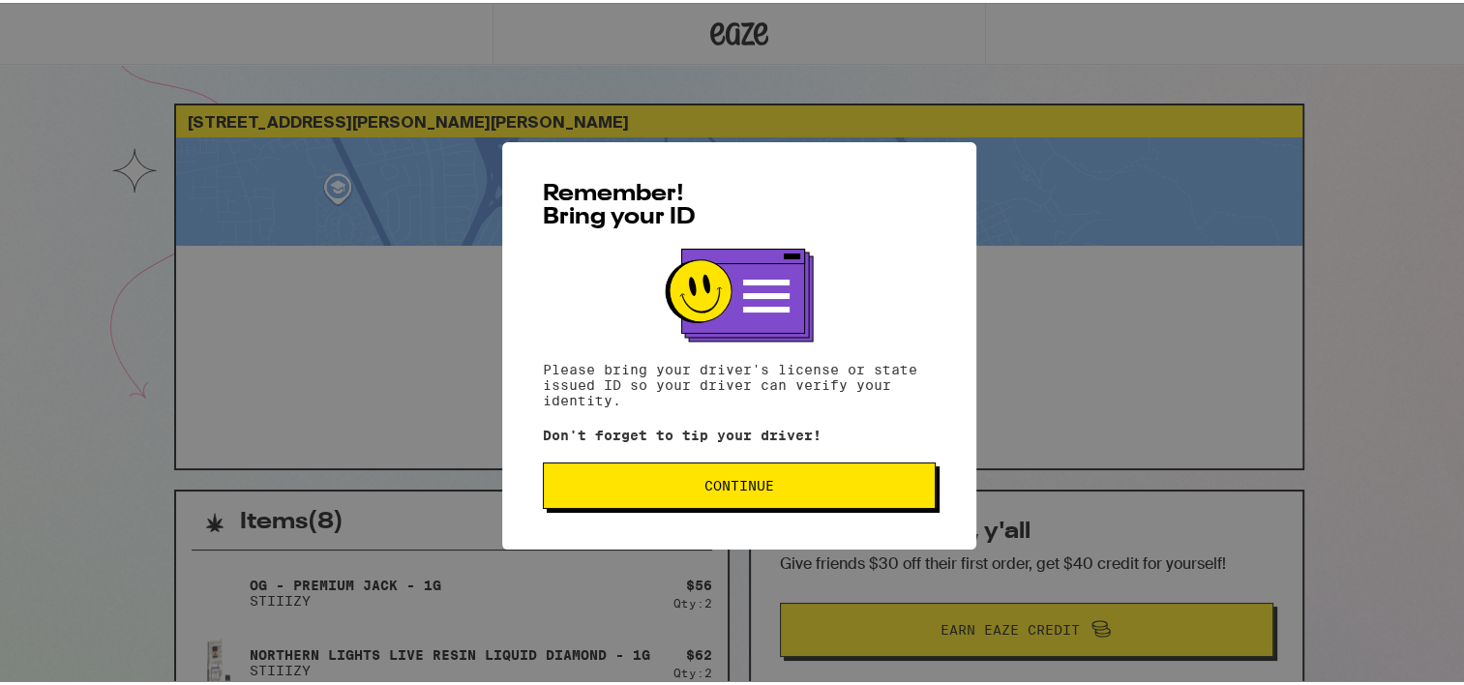
click at [729, 478] on span "Continue" at bounding box center [739, 483] width 70 height 14
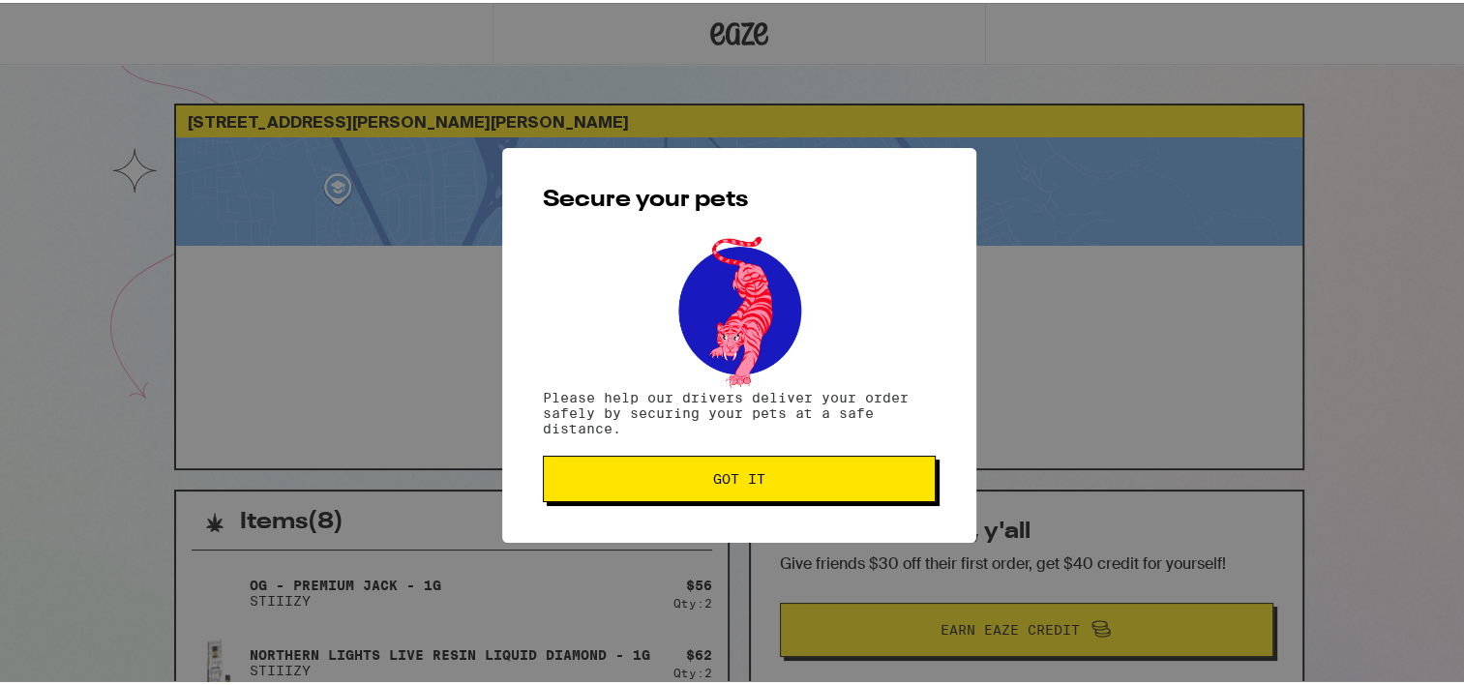
click at [729, 478] on span "Got it" at bounding box center [739, 476] width 52 height 14
